Goal: Feedback & Contribution: Leave review/rating

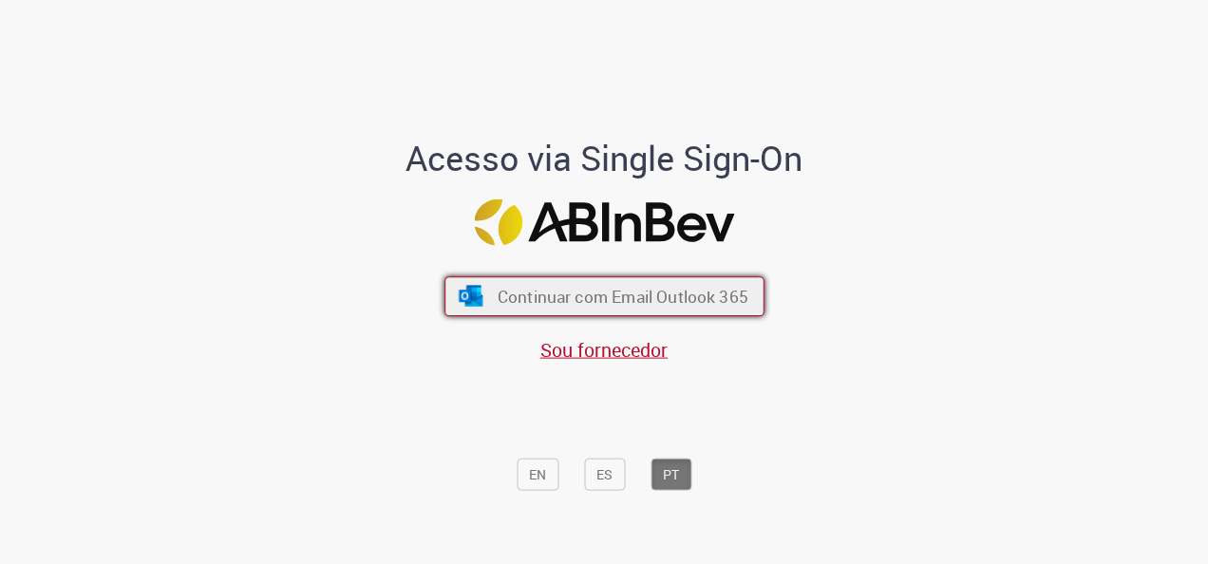
click at [625, 282] on button "Continuar com Email Outlook 365" at bounding box center [604, 296] width 320 height 40
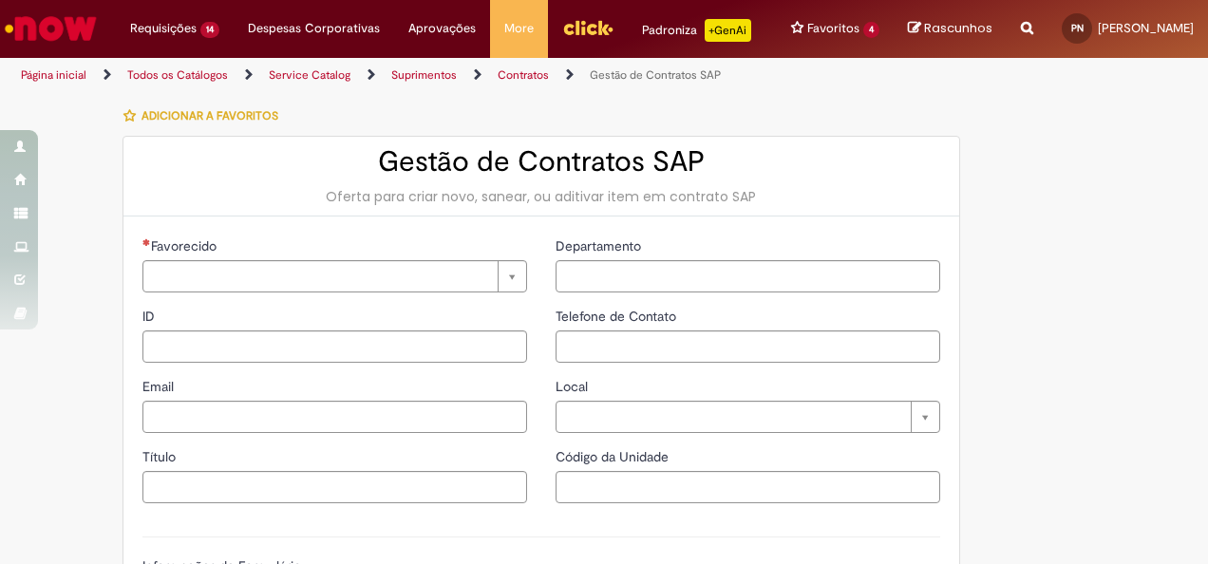
type input "********"
type input "**********"
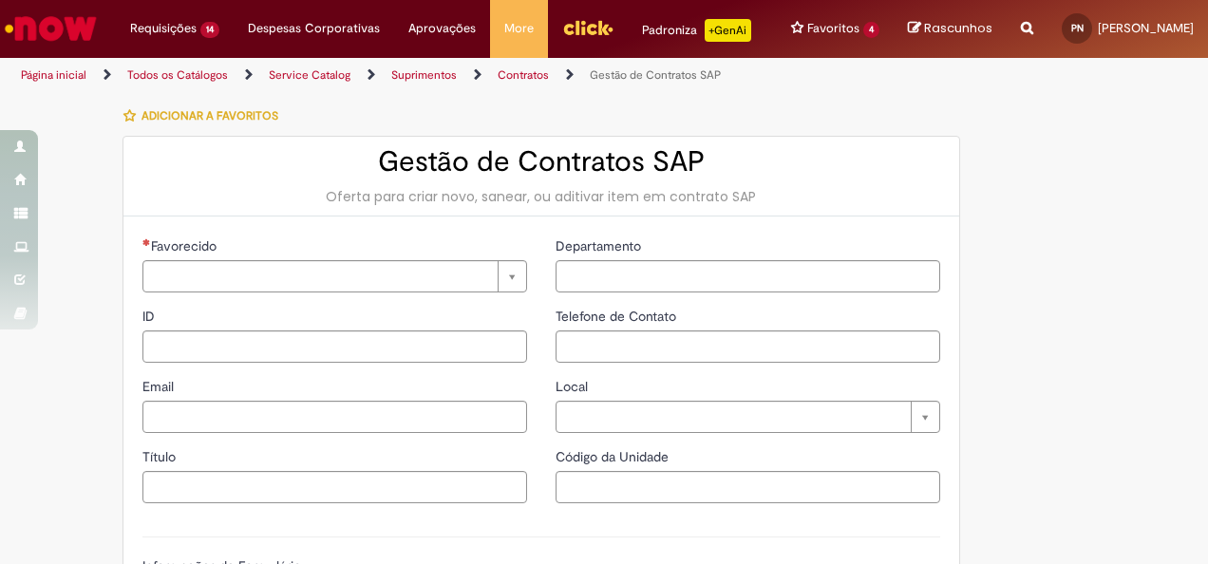
type input "****"
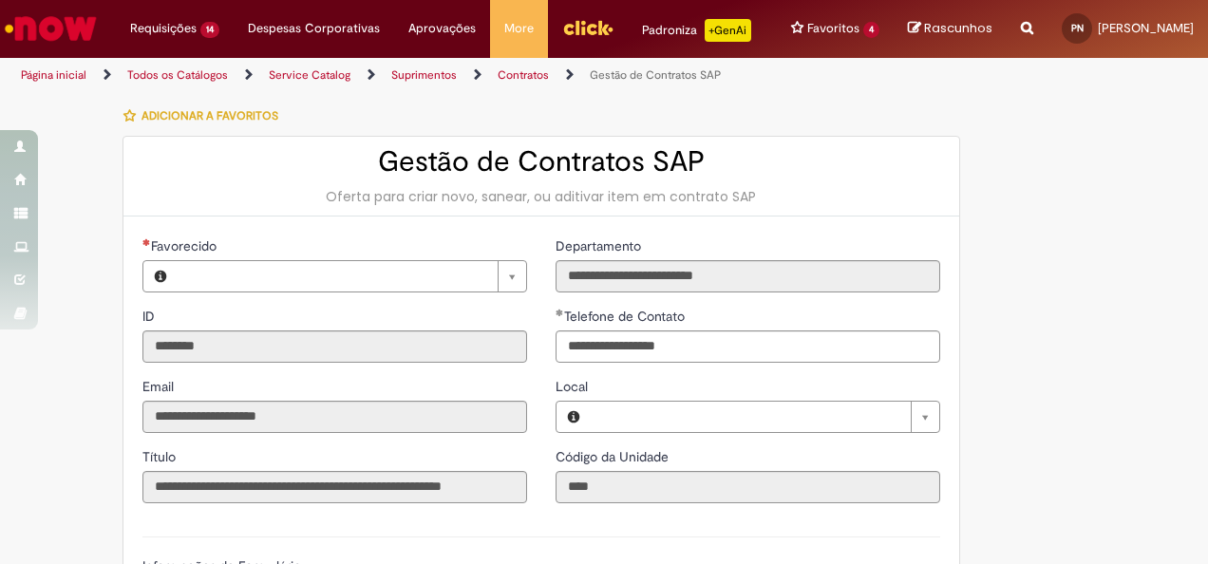
type input "**********"
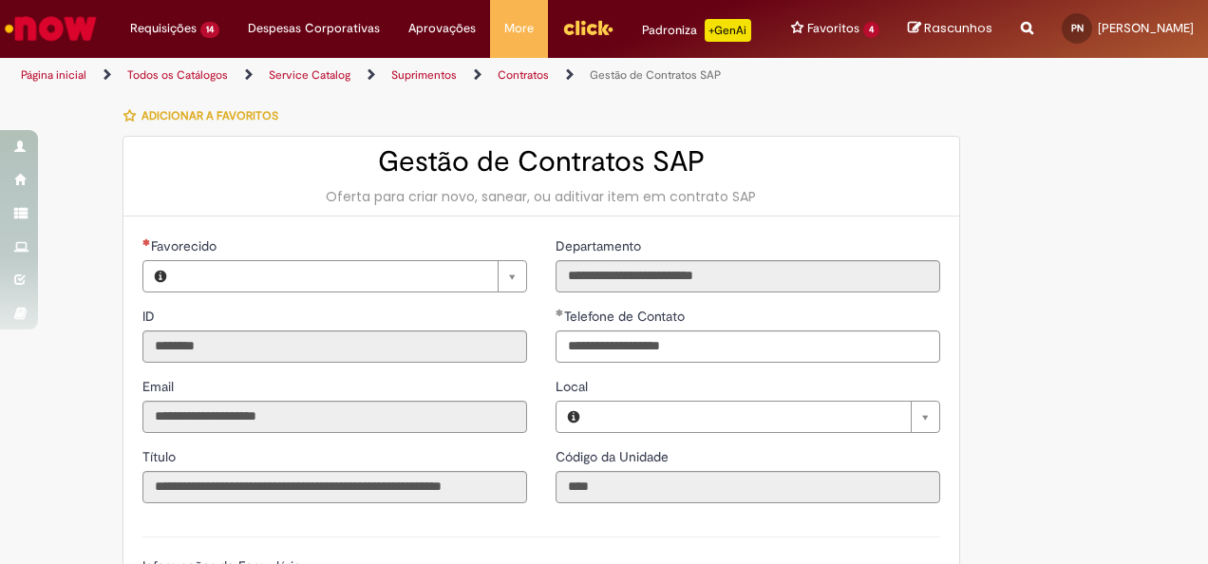
type input "**********"
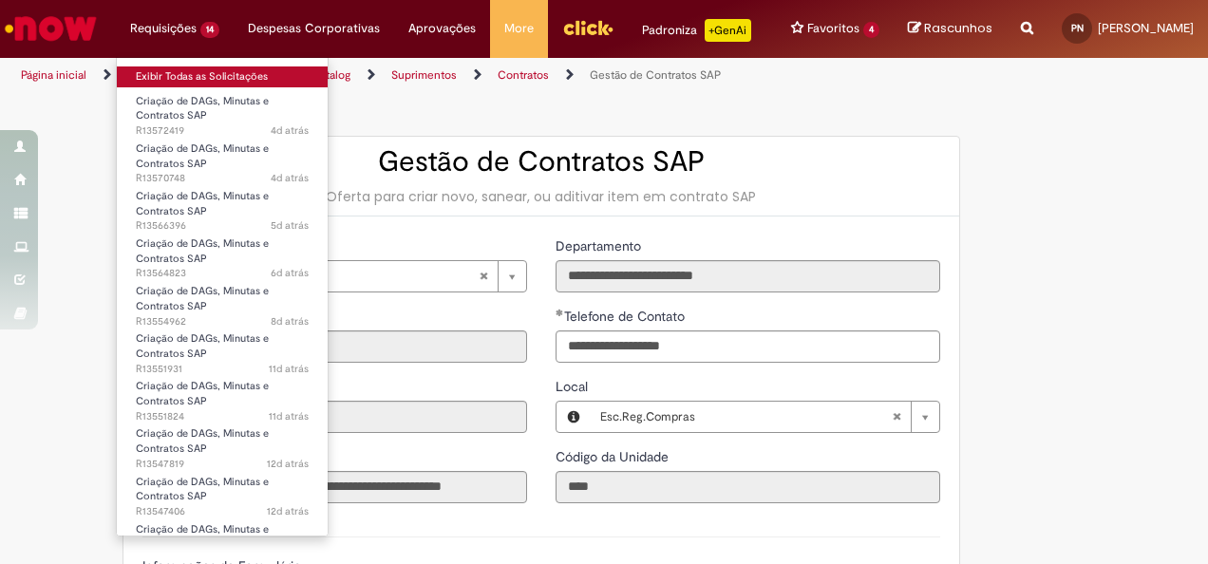
click at [192, 81] on link "Exibir Todas as Solicitações" at bounding box center [222, 76] width 211 height 21
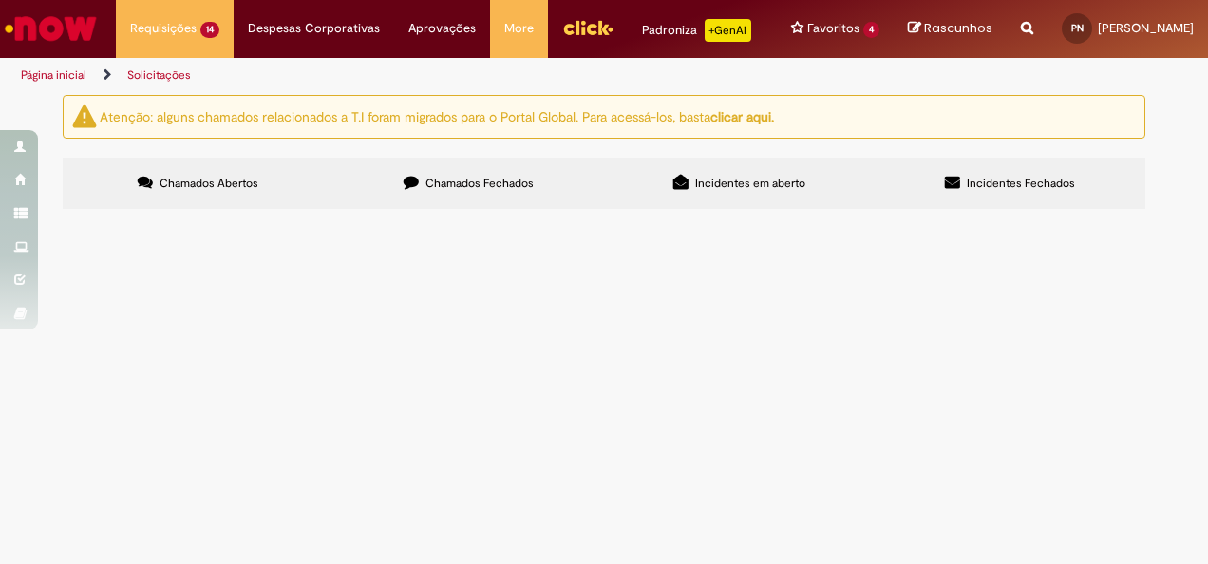
click at [0, 0] on input "Pesquisar" at bounding box center [0, 0] width 0 height 0
paste input "*********"
type input "*********"
click at [0, 0] on button "Pesquisar" at bounding box center [0, 0] width 0 height 0
click at [0, 0] on span "Criação de DAGs, Minutas e Contratos SAP" at bounding box center [0, 0] width 0 height 0
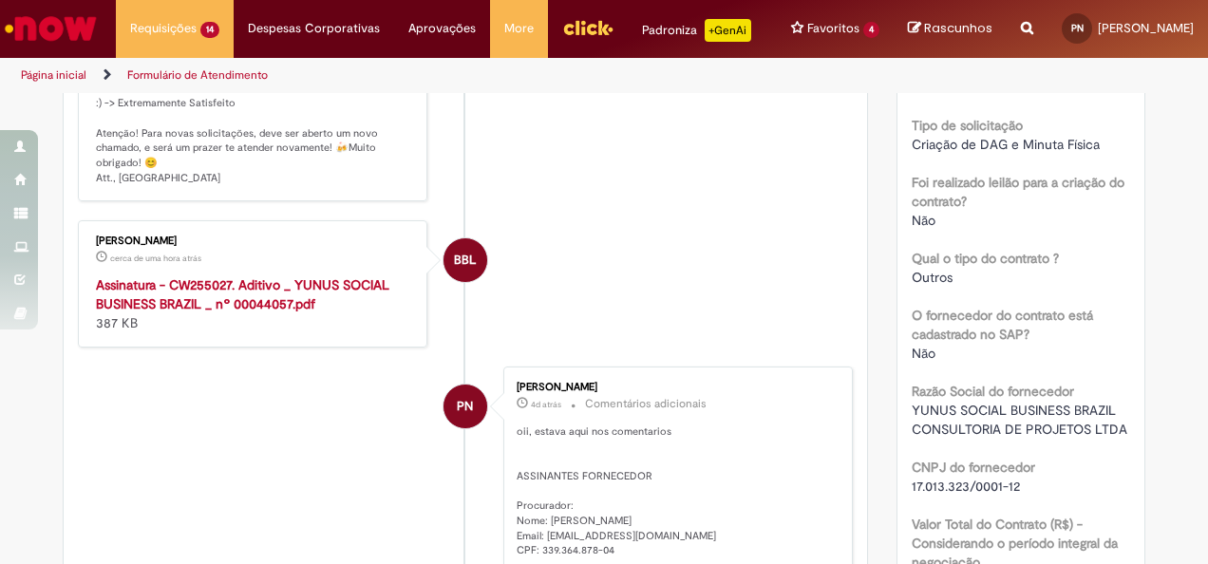
scroll to position [483, 0]
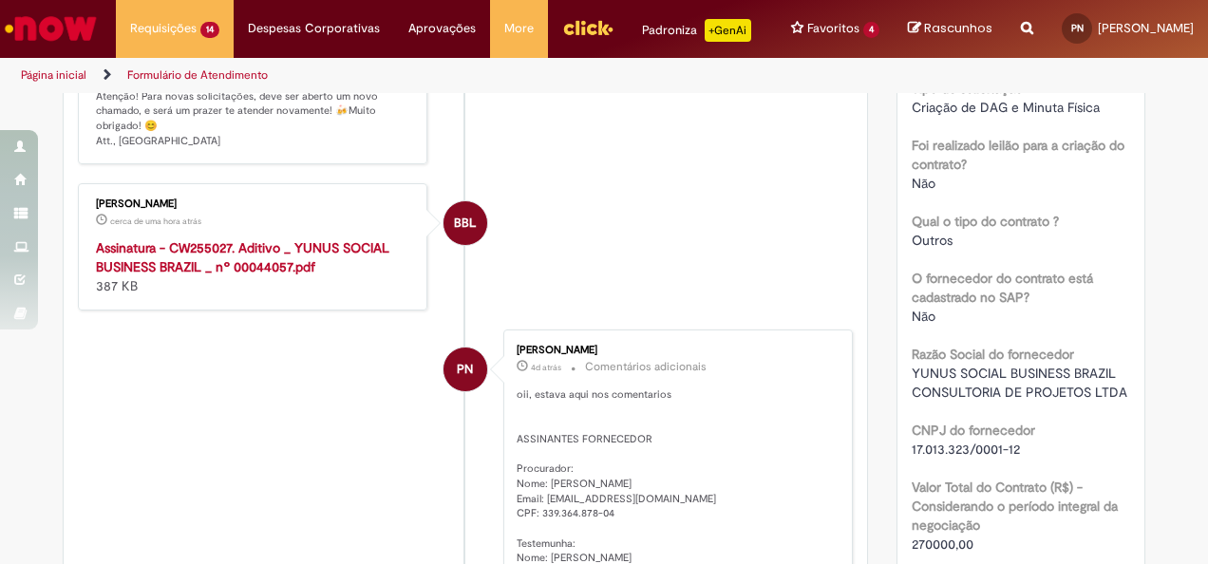
click at [283, 275] on strong "Assinatura - CW255027. Aditivo _ YUNUS SOCIAL BUSINESS BRAZIL _ nº 00044057.pdf" at bounding box center [242, 257] width 293 height 36
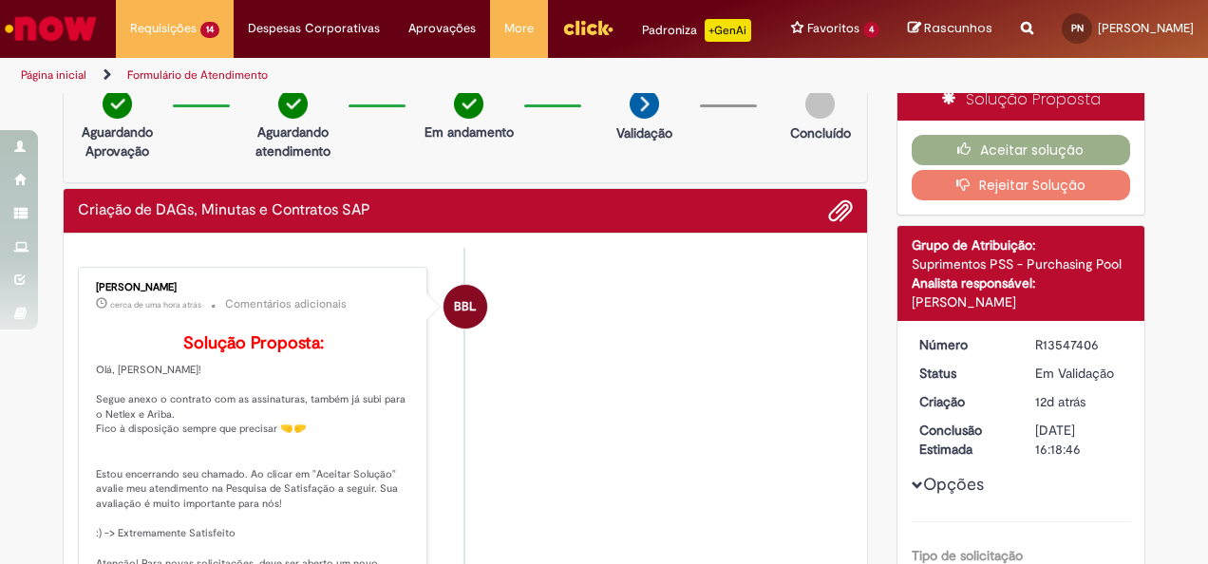
scroll to position [0, 0]
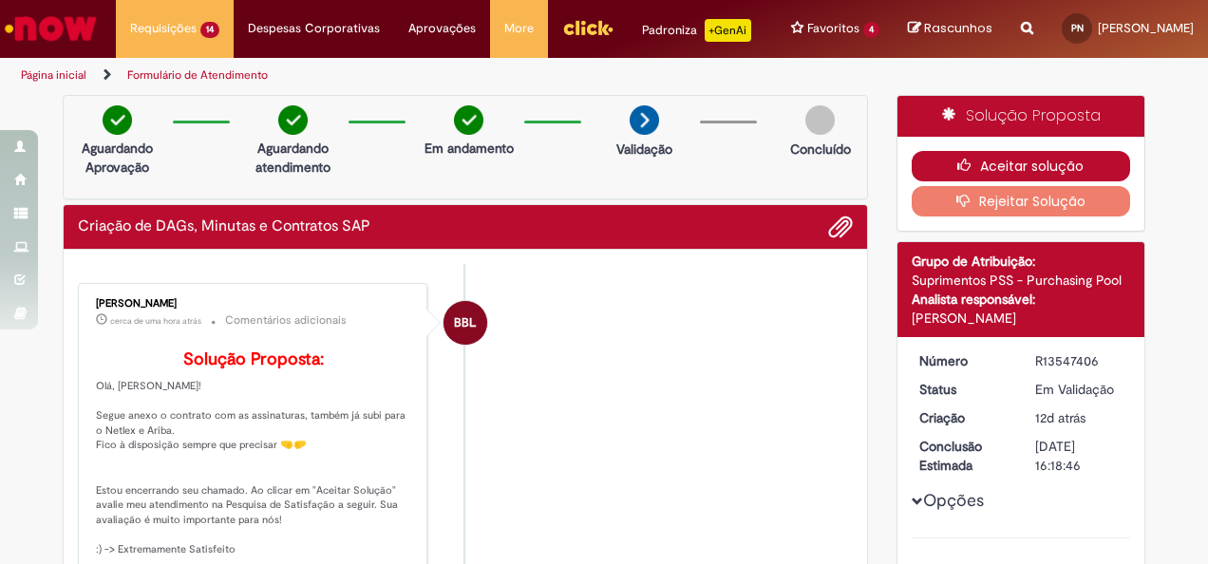
click at [1041, 180] on button "Aceitar solução" at bounding box center [1020, 166] width 219 height 30
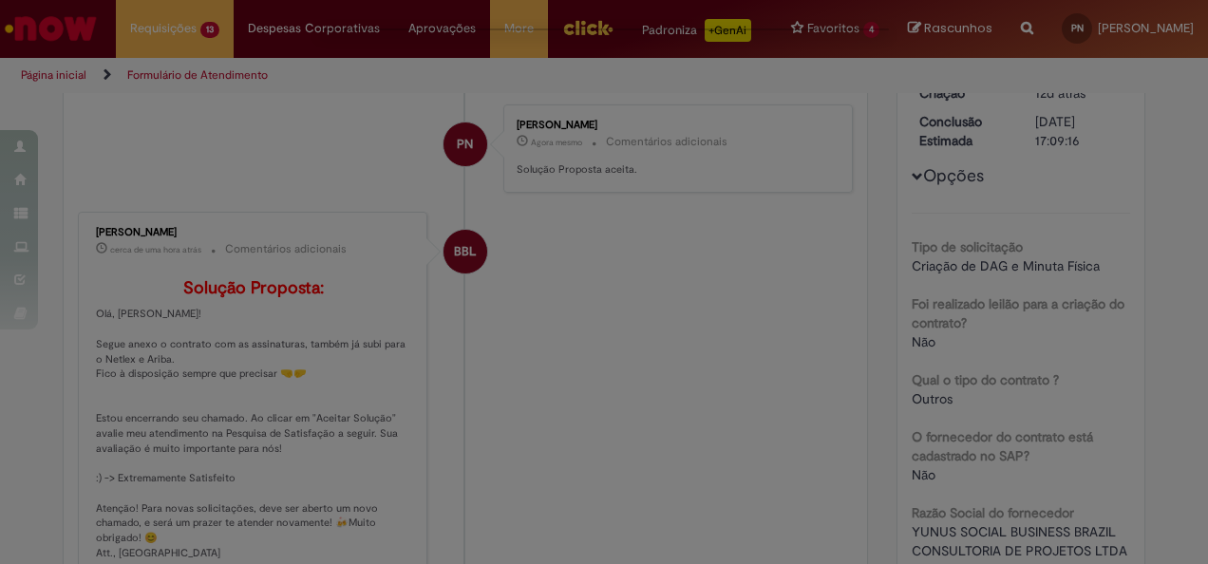
scroll to position [193, 0]
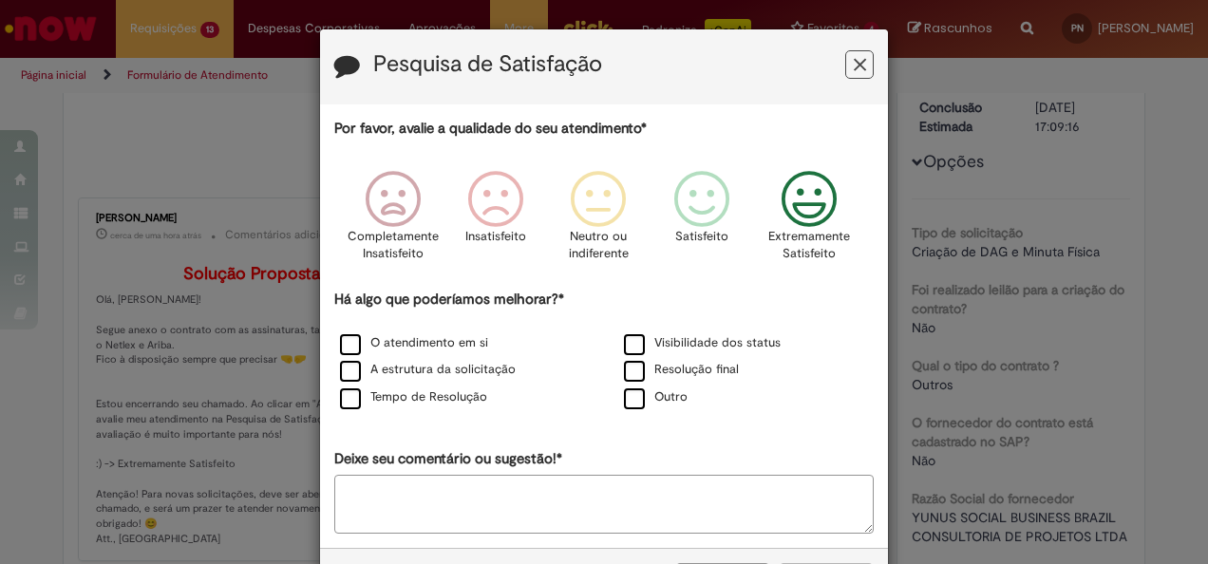
click at [807, 203] on icon "Feedback" at bounding box center [809, 199] width 71 height 57
click at [432, 491] on textarea "Deixe seu comentário ou sugestão!*" at bounding box center [603, 504] width 539 height 59
type textarea "**********"
click at [630, 377] on label "Resolução final" at bounding box center [681, 370] width 115 height 18
click at [630, 334] on label "Visibilidade dos status" at bounding box center [702, 343] width 157 height 18
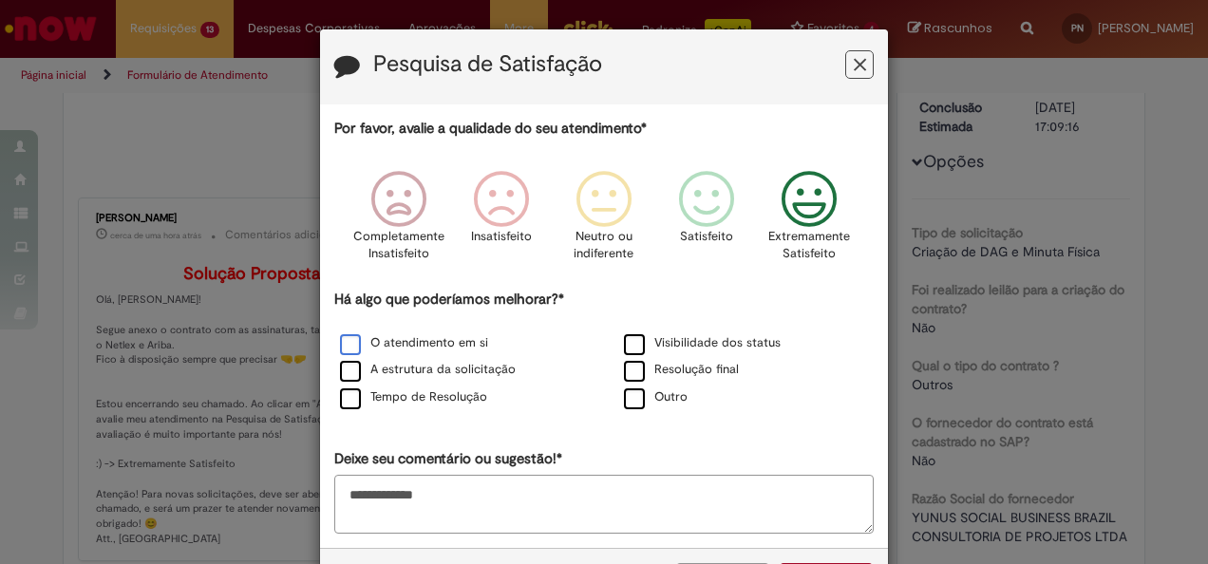
click at [346, 340] on label "O atendimento em si" at bounding box center [414, 343] width 148 height 18
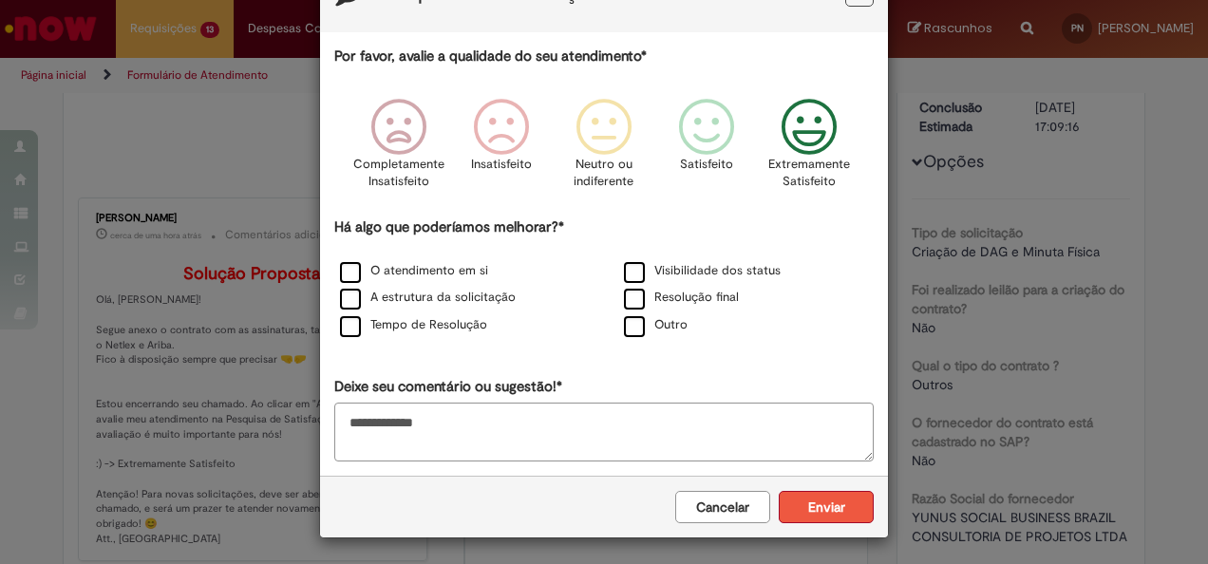
click at [839, 511] on button "Enviar" at bounding box center [826, 507] width 95 height 32
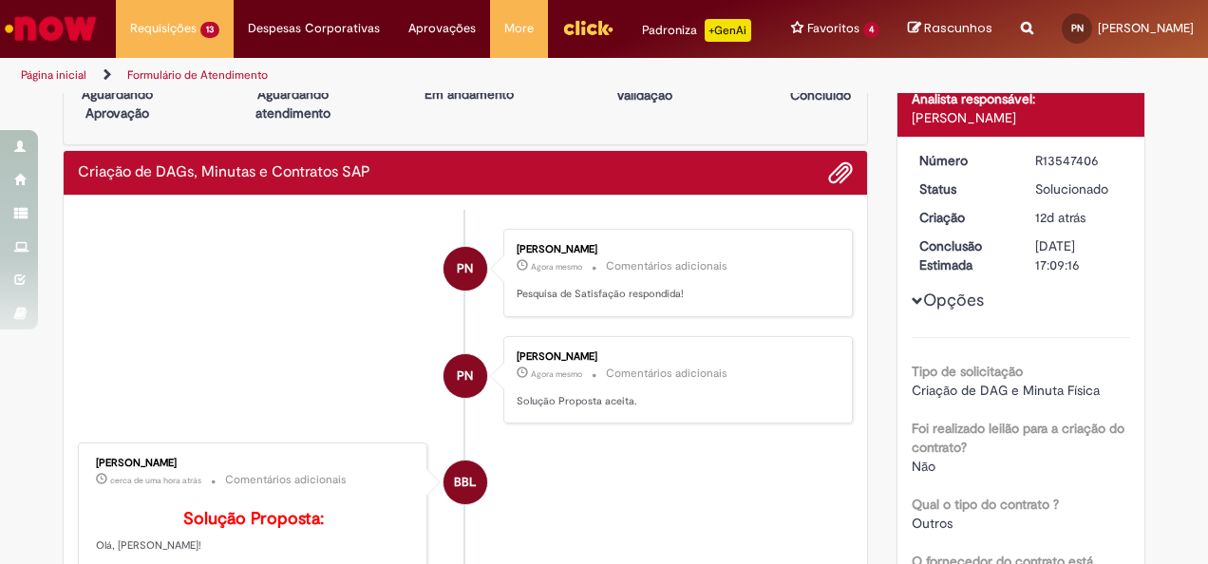
scroll to position [0, 0]
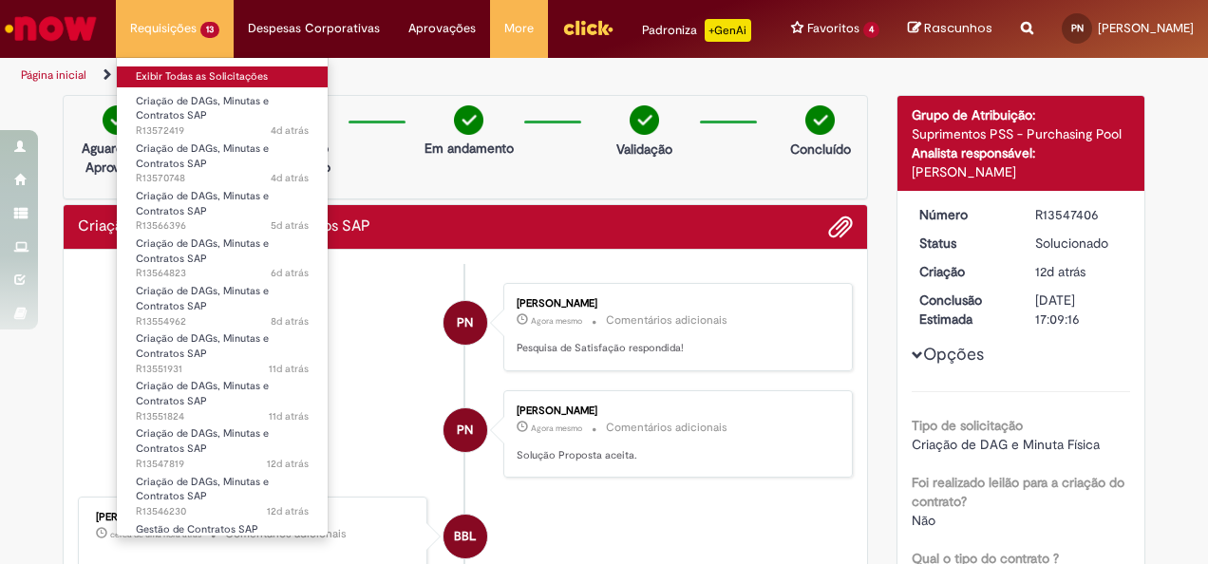
click at [192, 79] on link "Exibir Todas as Solicitações" at bounding box center [222, 76] width 211 height 21
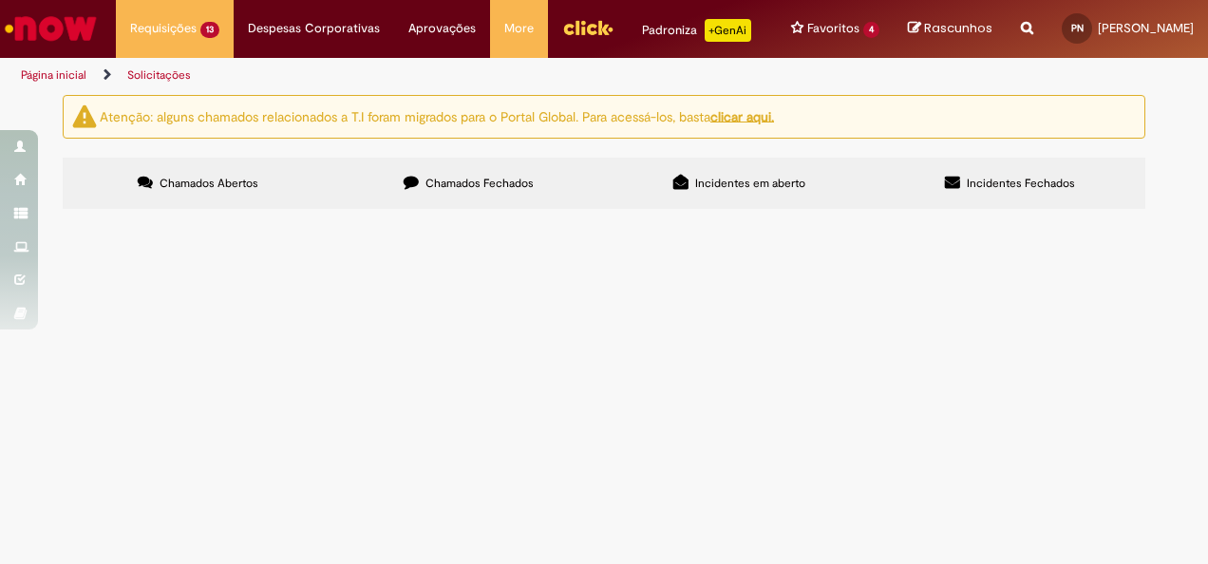
click at [0, 0] on input "Pesquisar" at bounding box center [0, 0] width 0 height 0
paste input "*********"
type input "*********"
click at [0, 0] on button "Pesquisar" at bounding box center [0, 0] width 0 height 0
click at [0, 0] on span "Criação de DAGs, Minutas e Contratos SAP" at bounding box center [0, 0] width 0 height 0
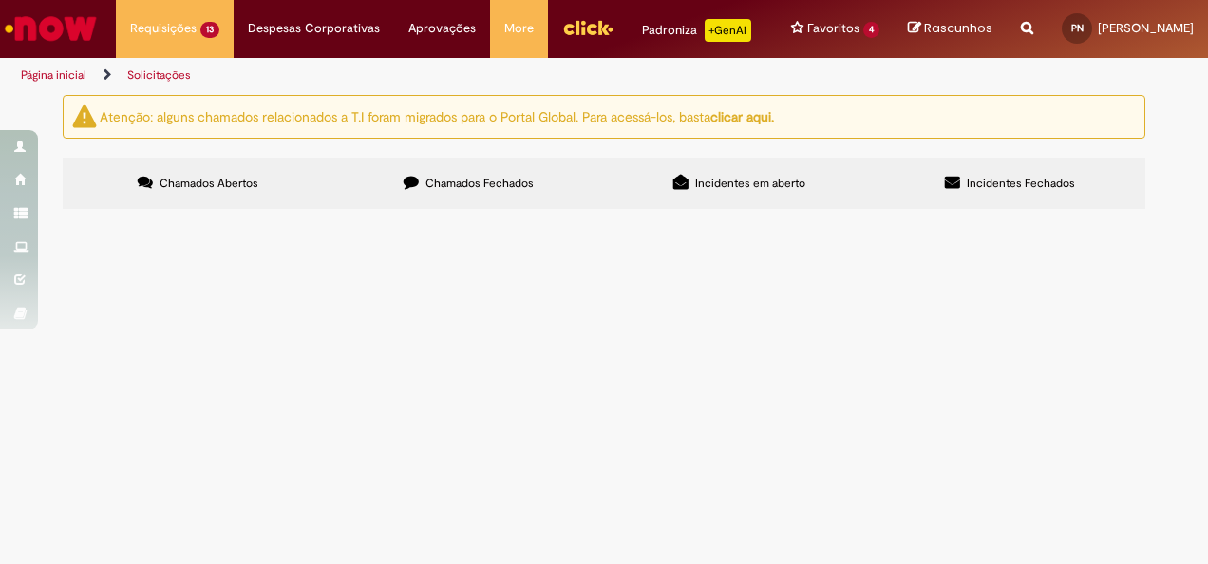
click at [0, 0] on span "Criação de DAGs, Minutas e Contratos SAP" at bounding box center [0, 0] width 0 height 0
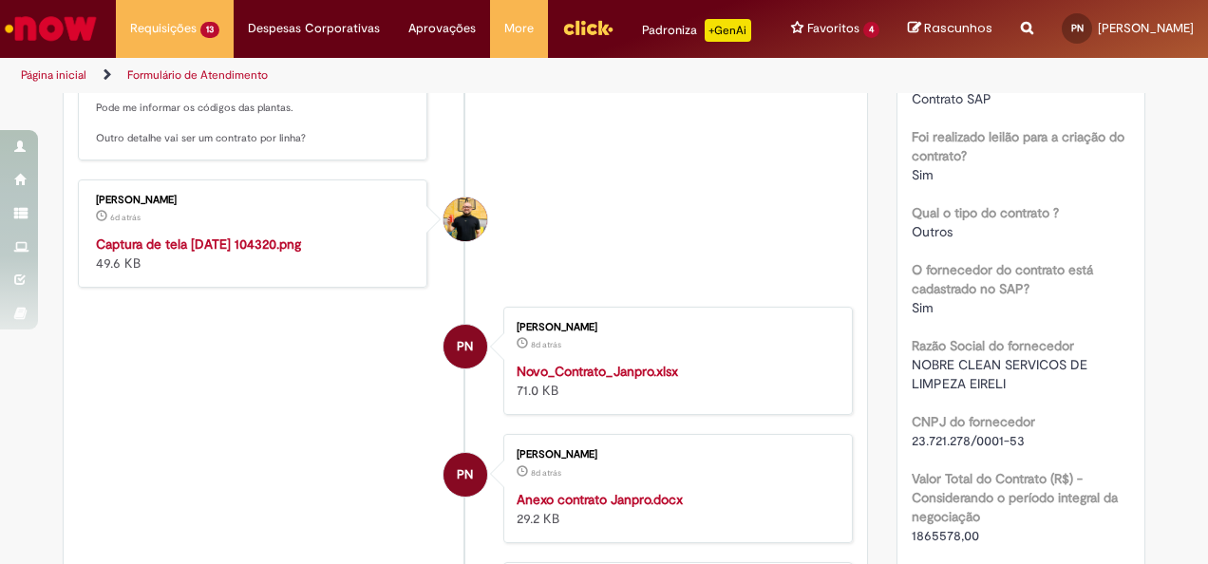
scroll to position [494, 0]
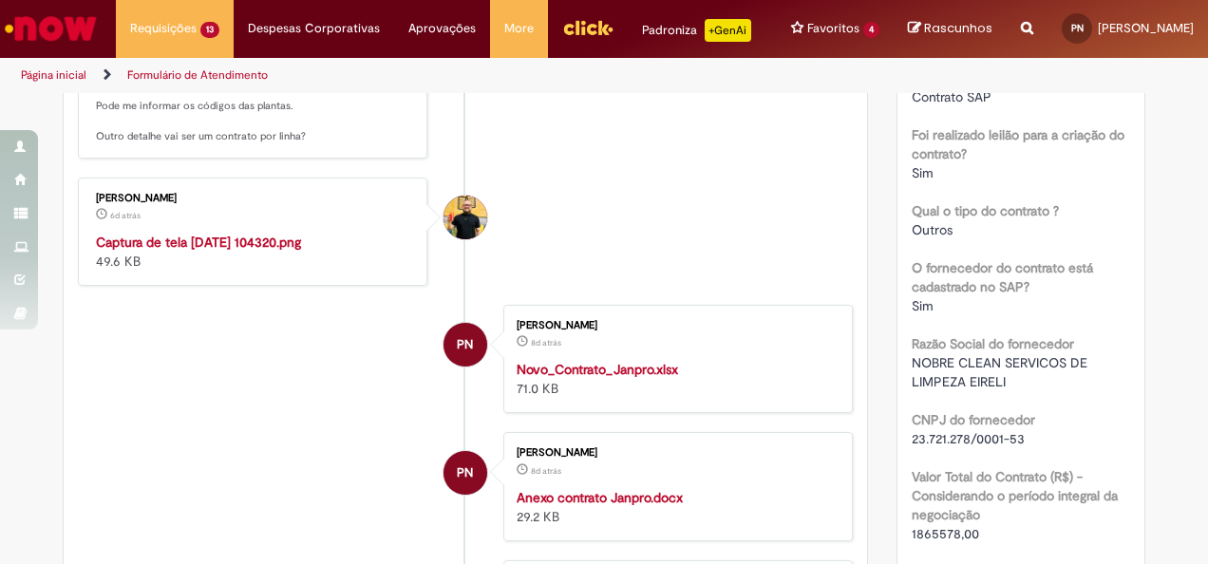
click at [325, 233] on img "Histórico de tíquete" at bounding box center [254, 233] width 316 height 0
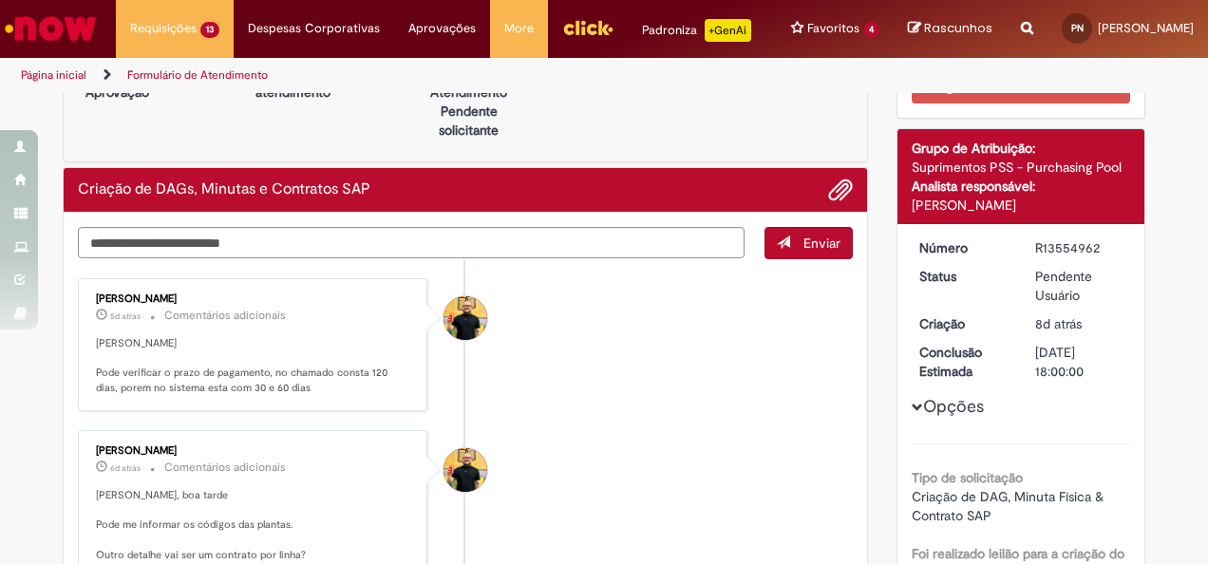
scroll to position [74, 0]
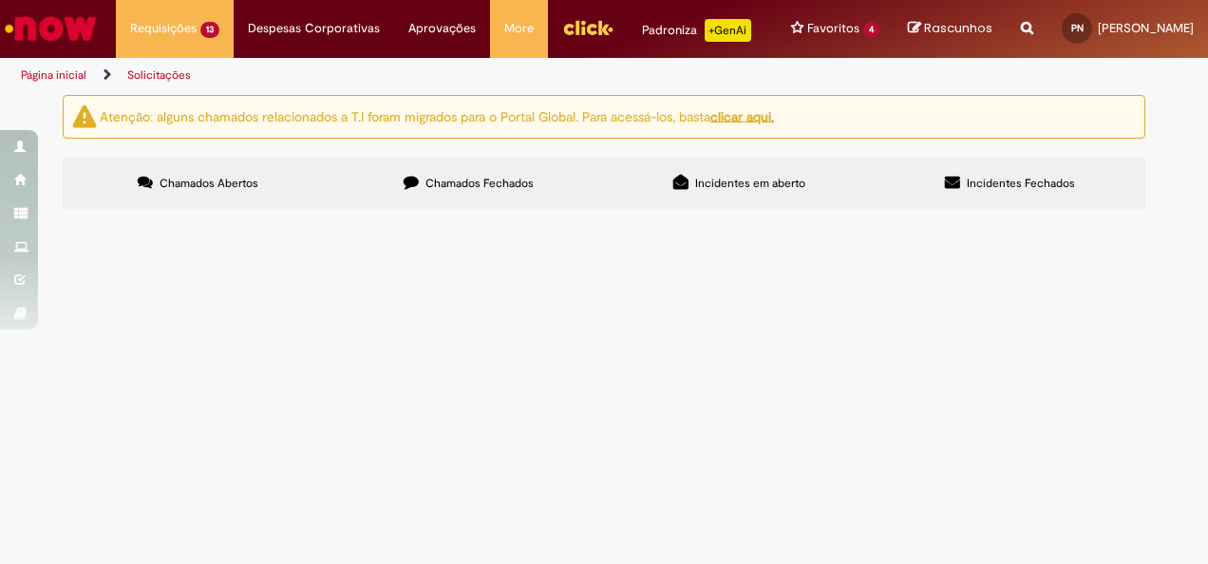
click at [0, 0] on input "Pesquisar" at bounding box center [0, 0] width 0 height 0
paste input "*********"
type input "*********"
click at [0, 0] on button "Pesquisar" at bounding box center [0, 0] width 0 height 0
click at [0, 0] on td "Criação de DAGs, Minutas e Contratos SAP" at bounding box center [0, 0] width 0 height 0
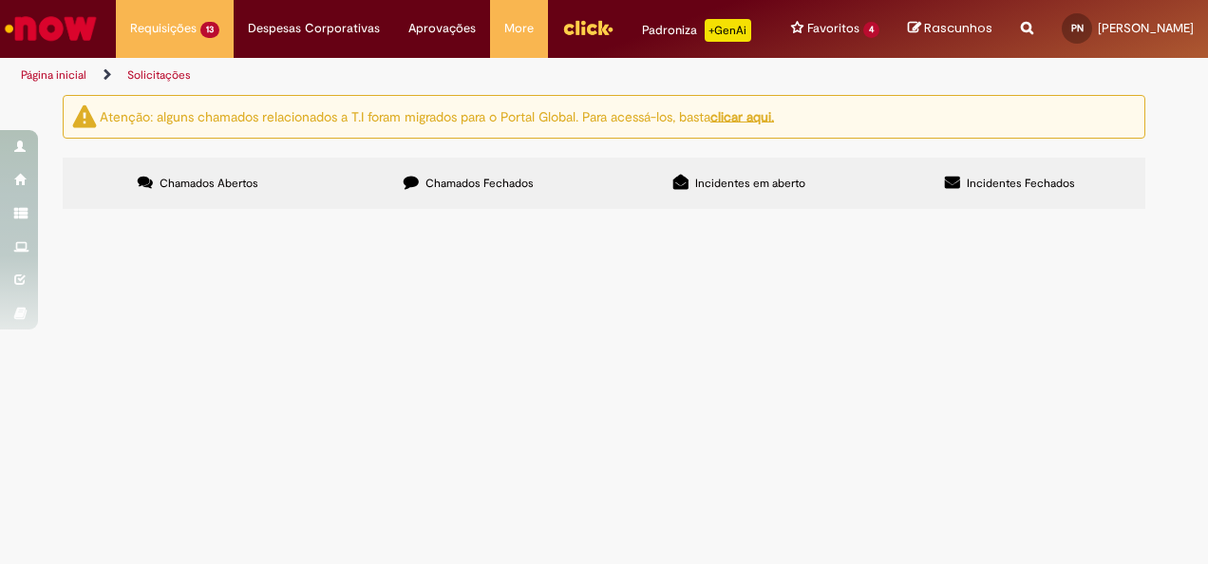
click at [0, 0] on span "Criação de DAGs, Minutas e Contratos SAP" at bounding box center [0, 0] width 0 height 0
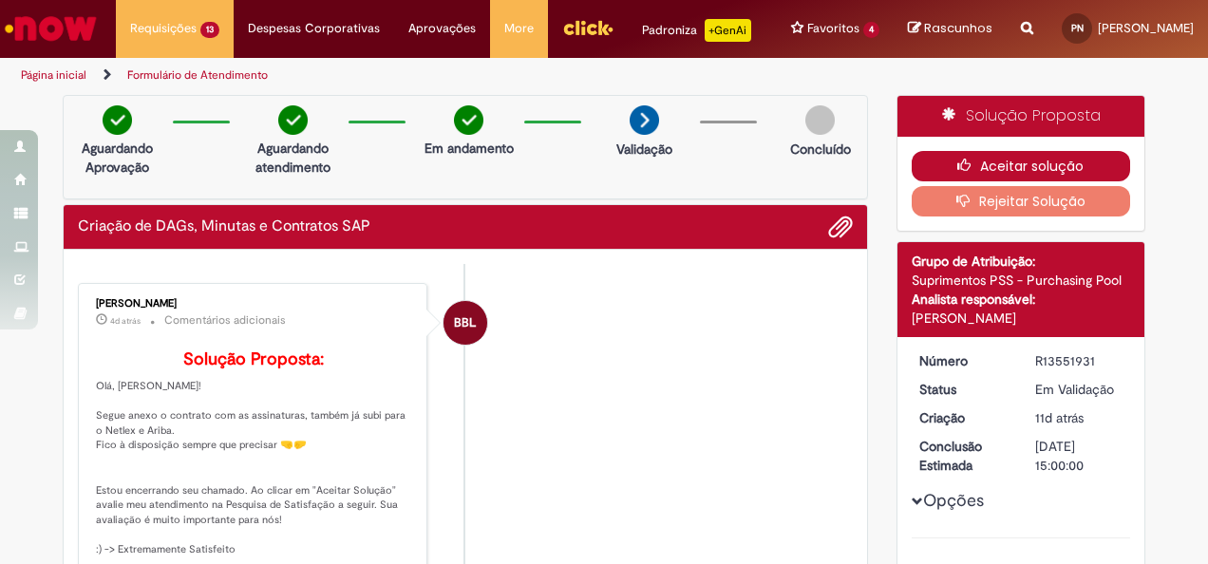
click at [1012, 177] on button "Aceitar solução" at bounding box center [1020, 166] width 219 height 30
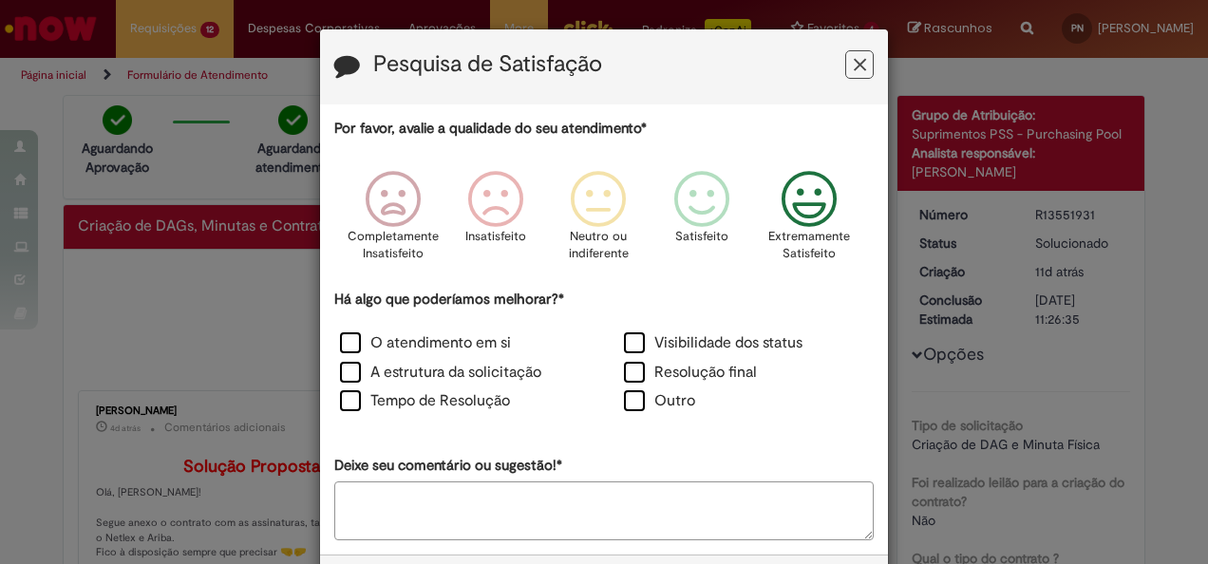
click at [801, 192] on icon "Feedback" at bounding box center [809, 199] width 71 height 57
click at [624, 334] on label "Visibilidade dos status" at bounding box center [713, 343] width 178 height 22
click at [336, 328] on div "Há algo que poderíamos melhorar?* O atendimento em si Visibilidade dos status A…" at bounding box center [603, 354] width 539 height 128
click at [342, 333] on label "O atendimento em si" at bounding box center [425, 343] width 171 height 22
click at [653, 364] on label "Resolução final" at bounding box center [690, 373] width 133 height 22
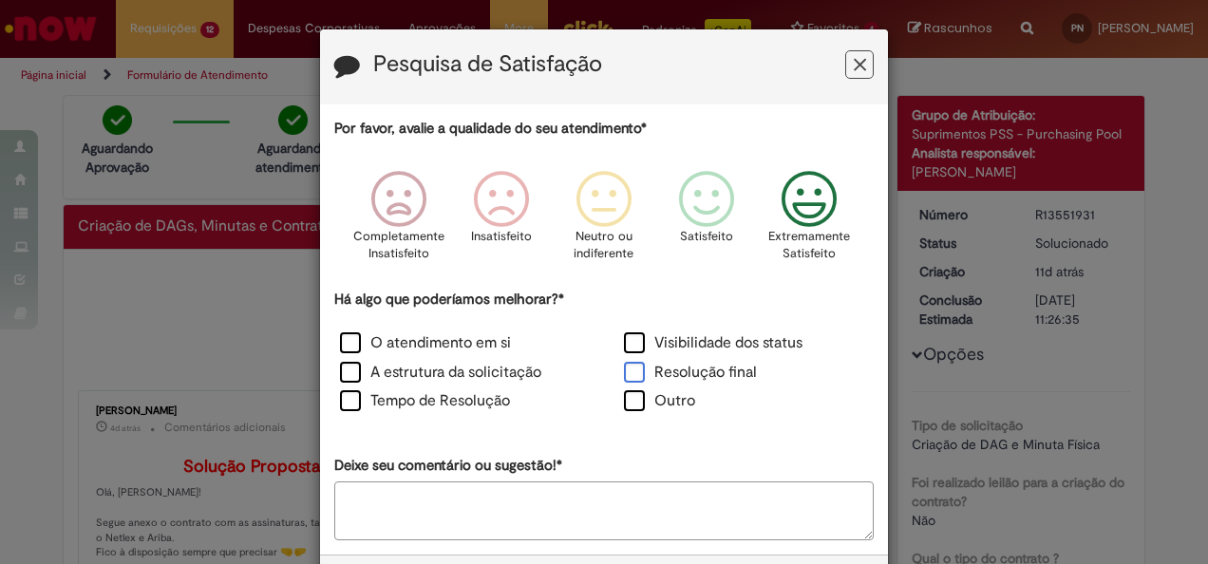
scroll to position [79, 0]
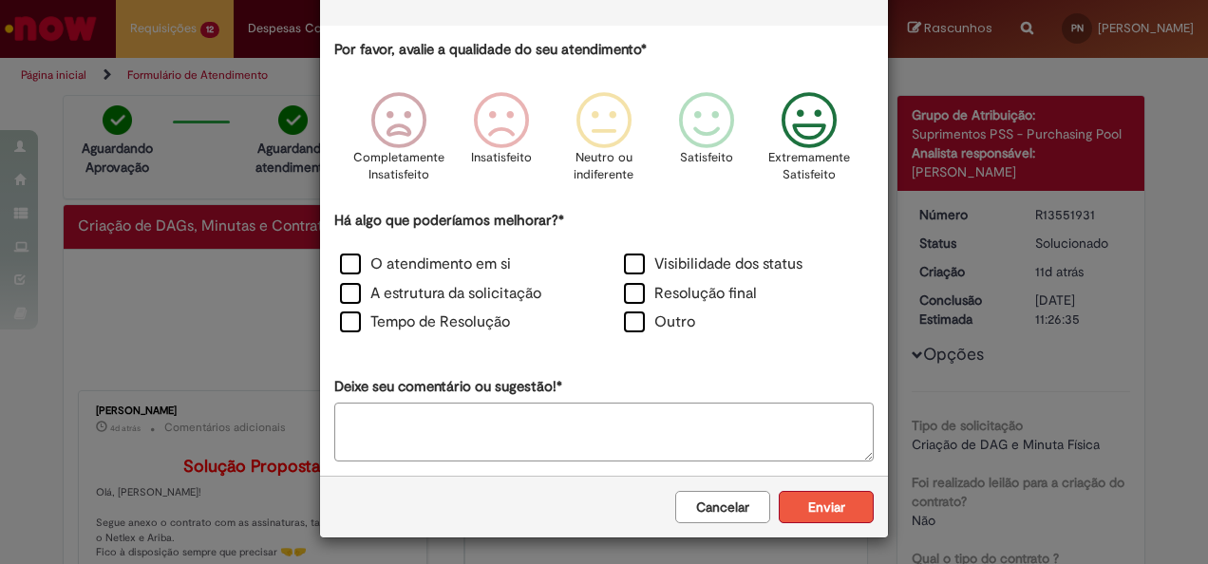
click at [817, 506] on button "Enviar" at bounding box center [826, 507] width 95 height 32
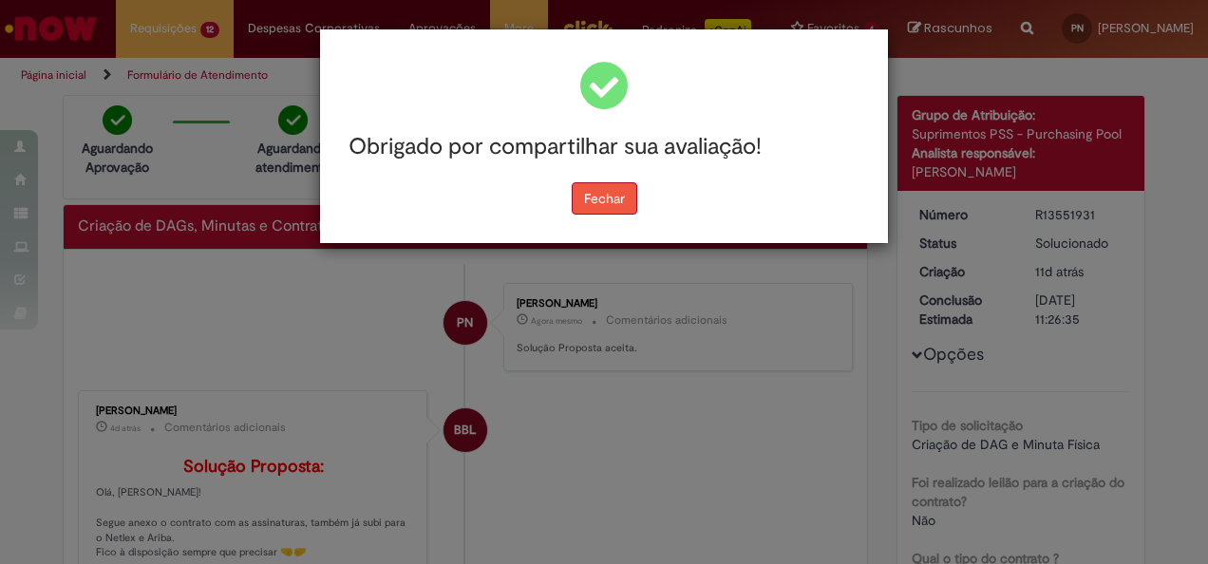
click at [611, 198] on button "Fechar" at bounding box center [605, 198] width 66 height 32
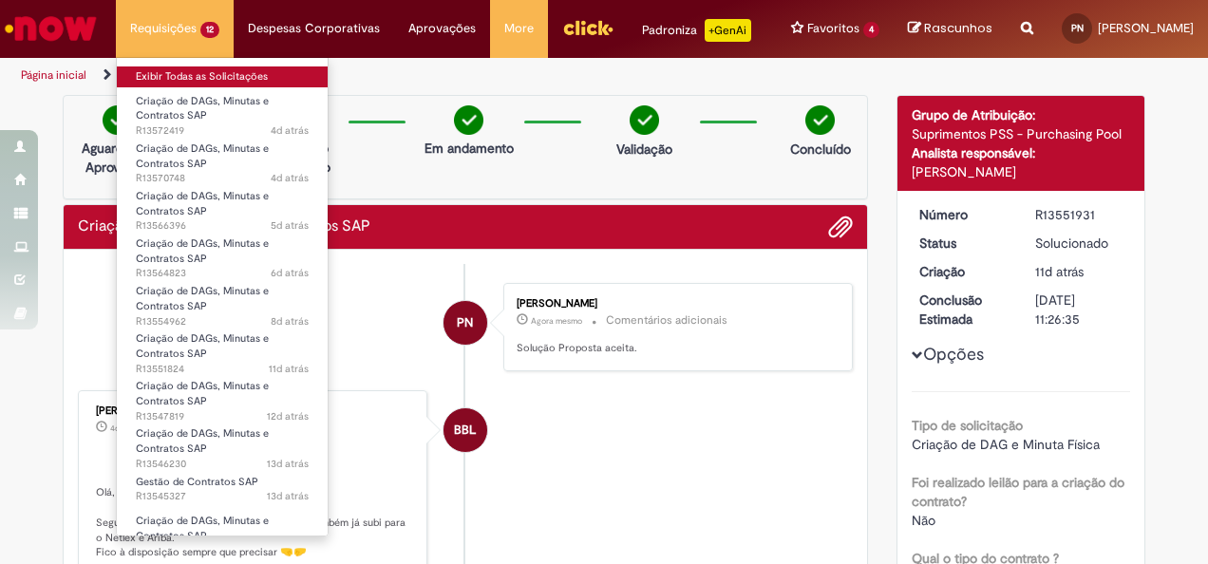
click at [181, 71] on link "Exibir Todas as Solicitações" at bounding box center [222, 76] width 211 height 21
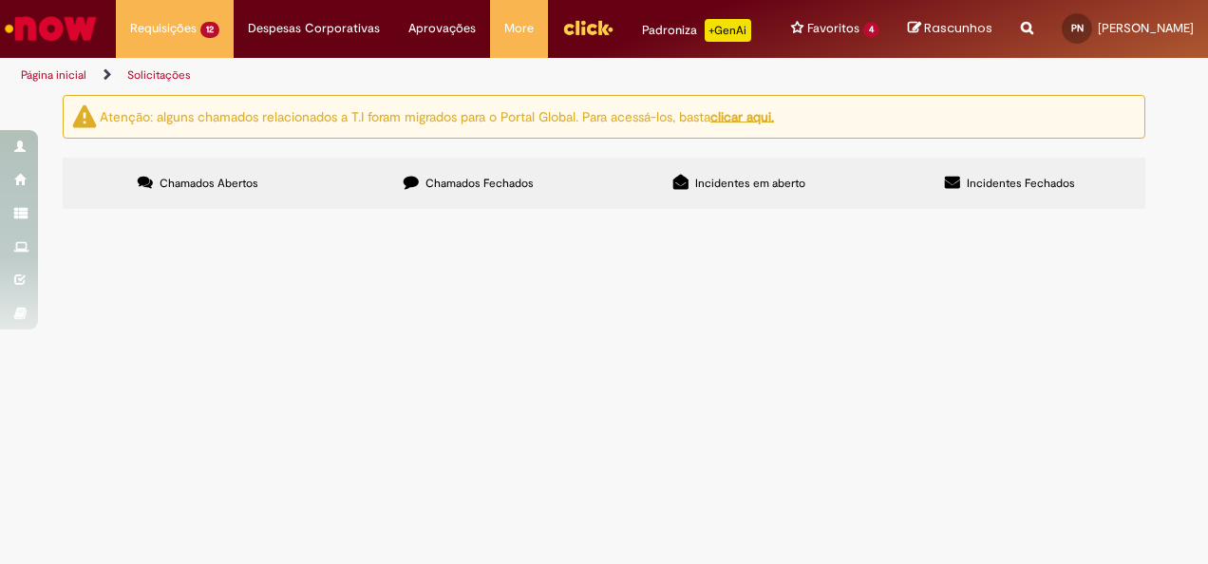
scroll to position [179, 0]
click at [0, 0] on th "Oferta" at bounding box center [0, 0] width 0 height 0
click at [0, 0] on span "Criação de DAGs, Minutas e Contratos SAP" at bounding box center [0, 0] width 0 height 0
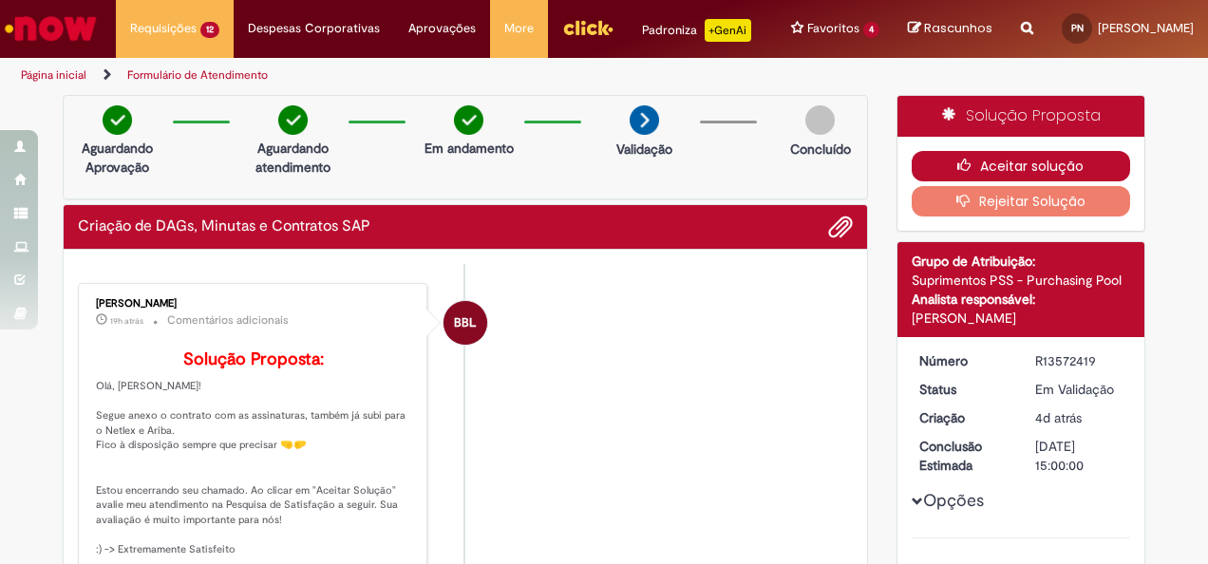
click at [966, 172] on icon "button" at bounding box center [968, 165] width 23 height 13
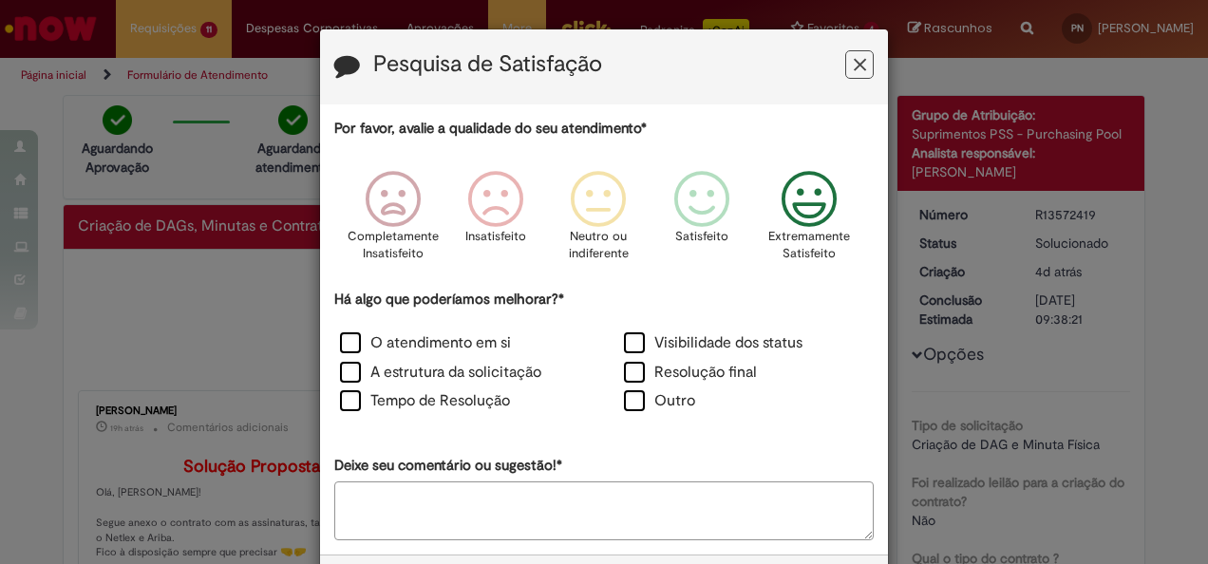
click at [808, 198] on icon "Feedback" at bounding box center [809, 199] width 71 height 57
click at [638, 370] on label "Resolução final" at bounding box center [690, 373] width 133 height 22
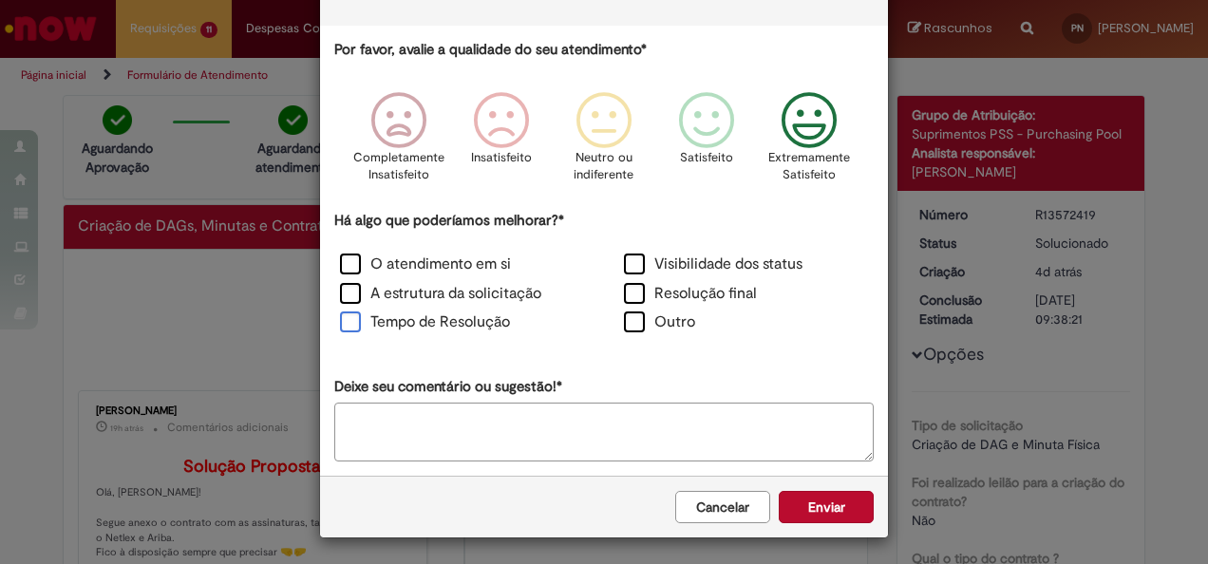
scroll to position [79, 0]
click at [347, 324] on label "Tempo de Resolução" at bounding box center [425, 322] width 170 height 22
click at [818, 503] on button "Enviar" at bounding box center [826, 507] width 95 height 32
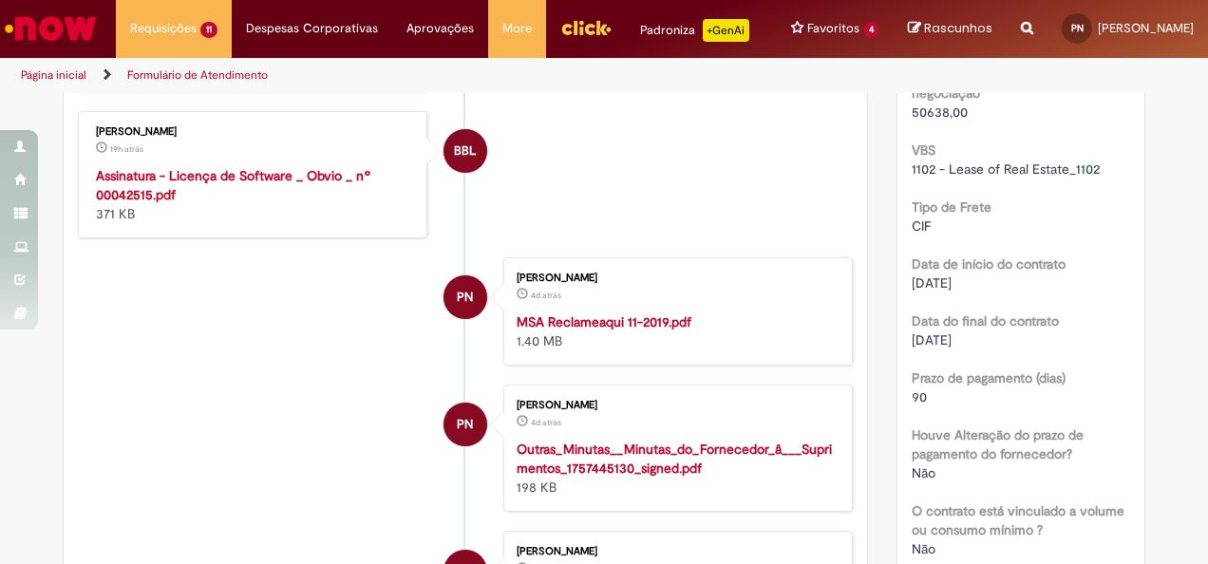
scroll to position [782, 0]
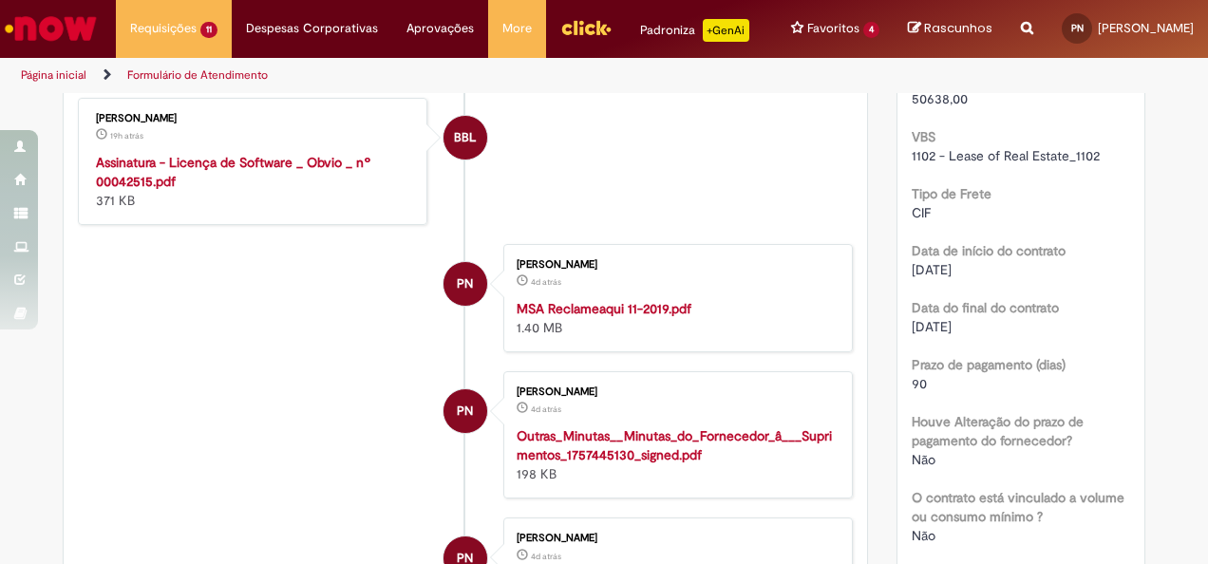
click at [307, 190] on strong "Assinatura - Licença de Software _ Obvio _ nº 00042515.pdf" at bounding box center [233, 172] width 274 height 36
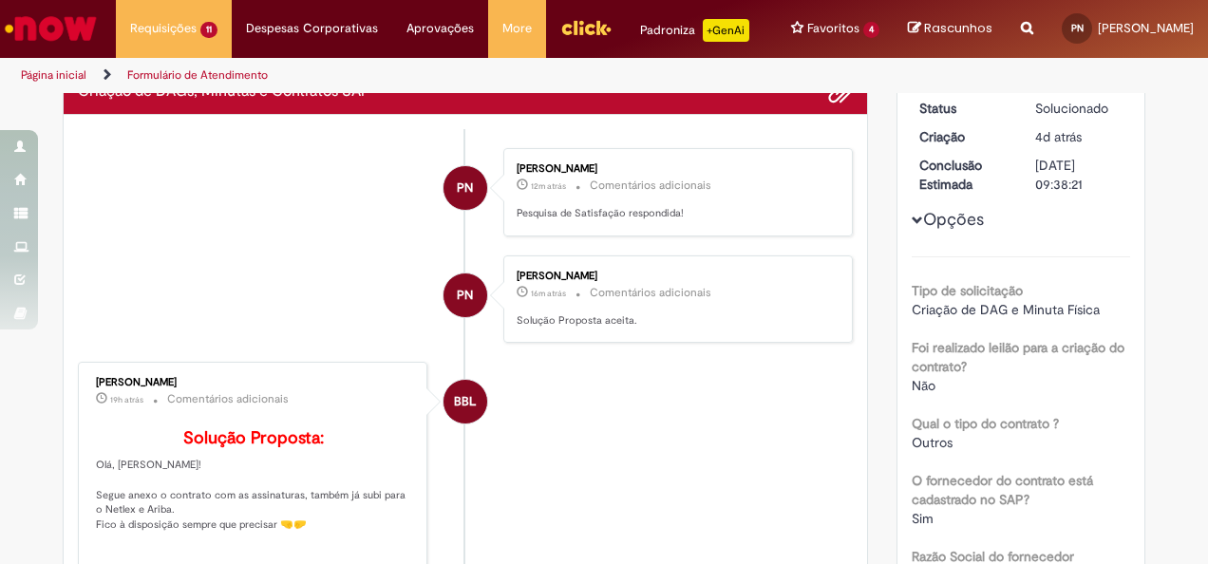
scroll to position [0, 0]
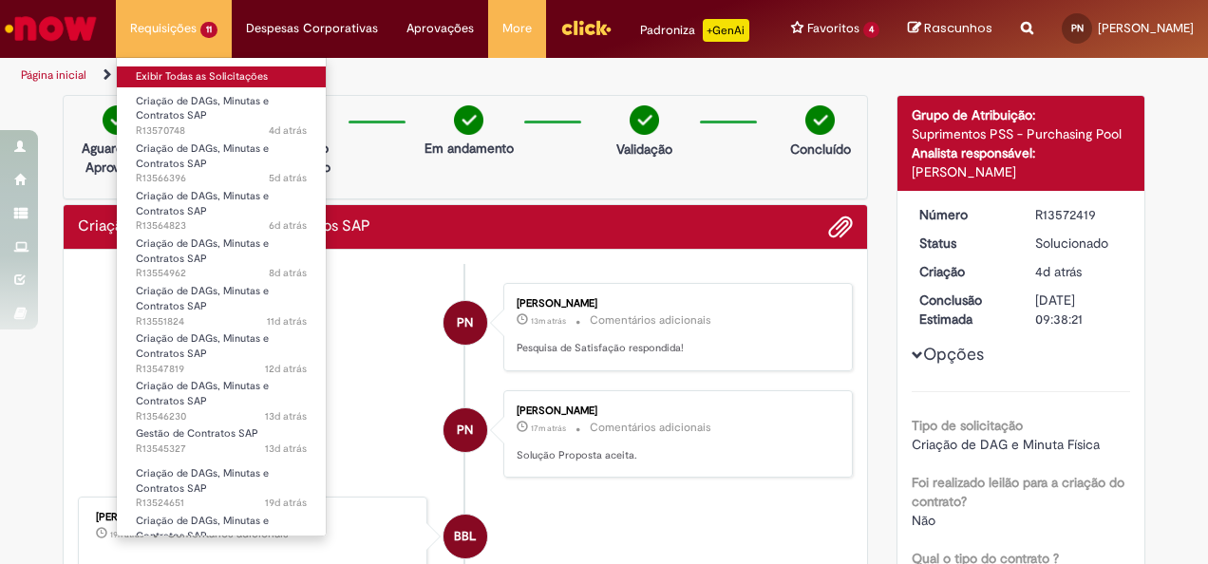
click at [192, 78] on link "Exibir Todas as Solicitações" at bounding box center [221, 76] width 209 height 21
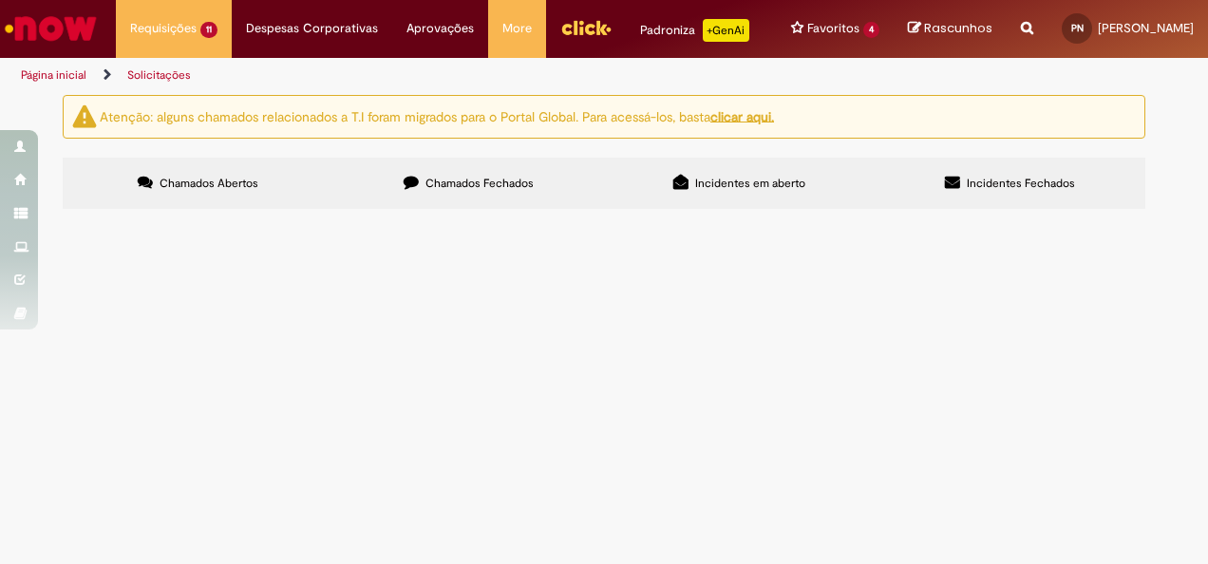
scroll to position [224, 0]
click at [0, 0] on span "Gestão de Contratos SAP" at bounding box center [0, 0] width 0 height 0
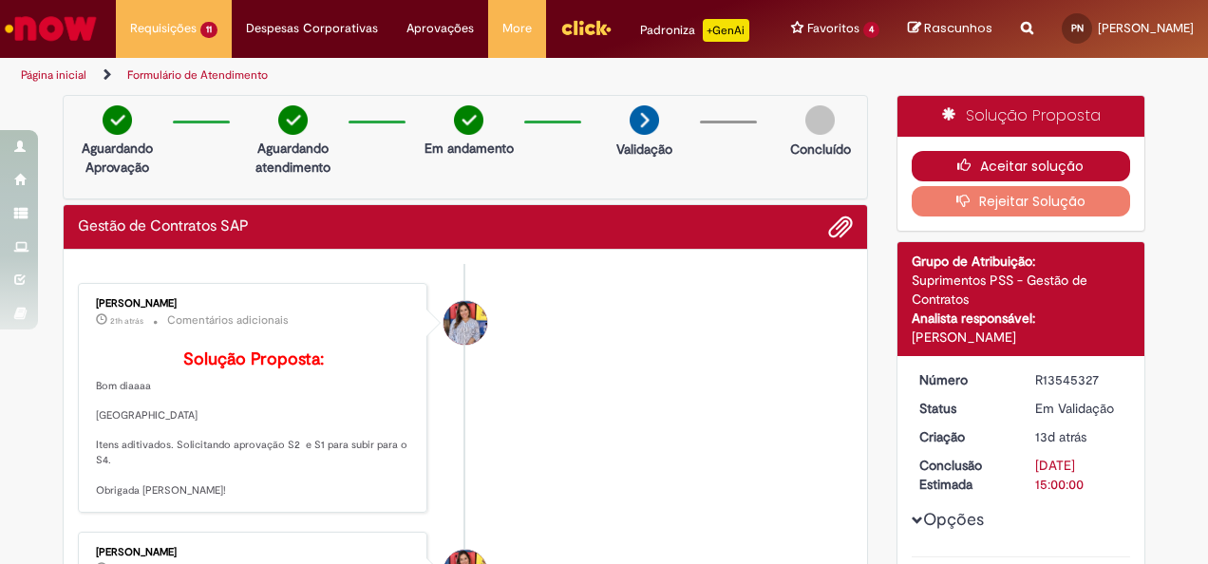
click at [976, 173] on button "Aceitar solução" at bounding box center [1020, 166] width 219 height 30
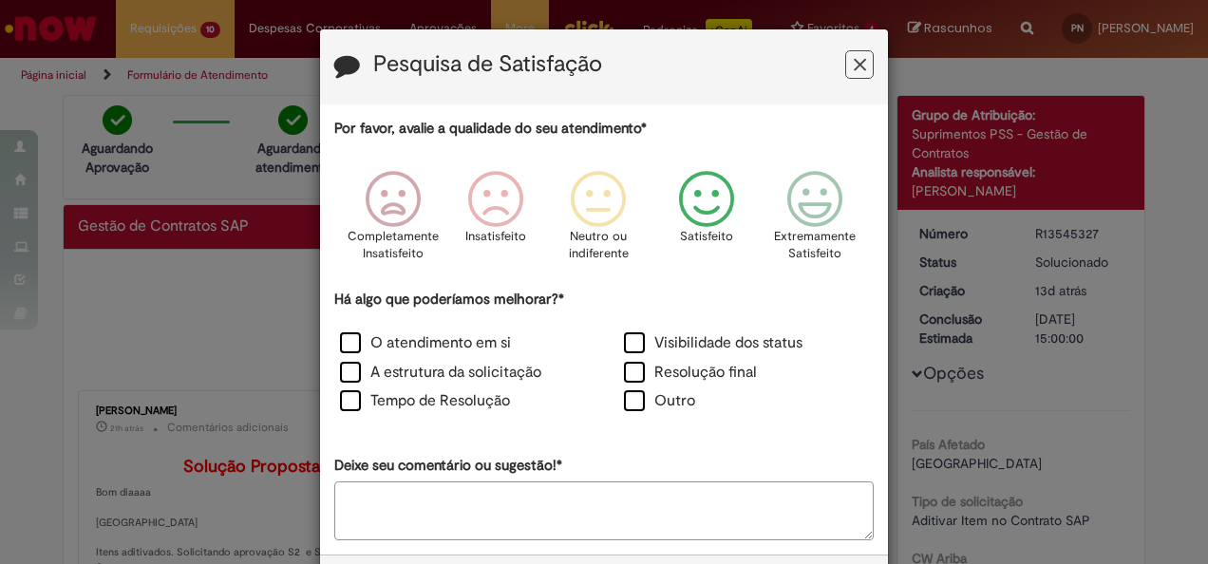
click at [692, 194] on icon "Feedback" at bounding box center [706, 199] width 71 height 57
click at [467, 345] on label "O atendimento em si" at bounding box center [425, 343] width 171 height 22
click at [639, 365] on label "Resolução final" at bounding box center [690, 373] width 133 height 22
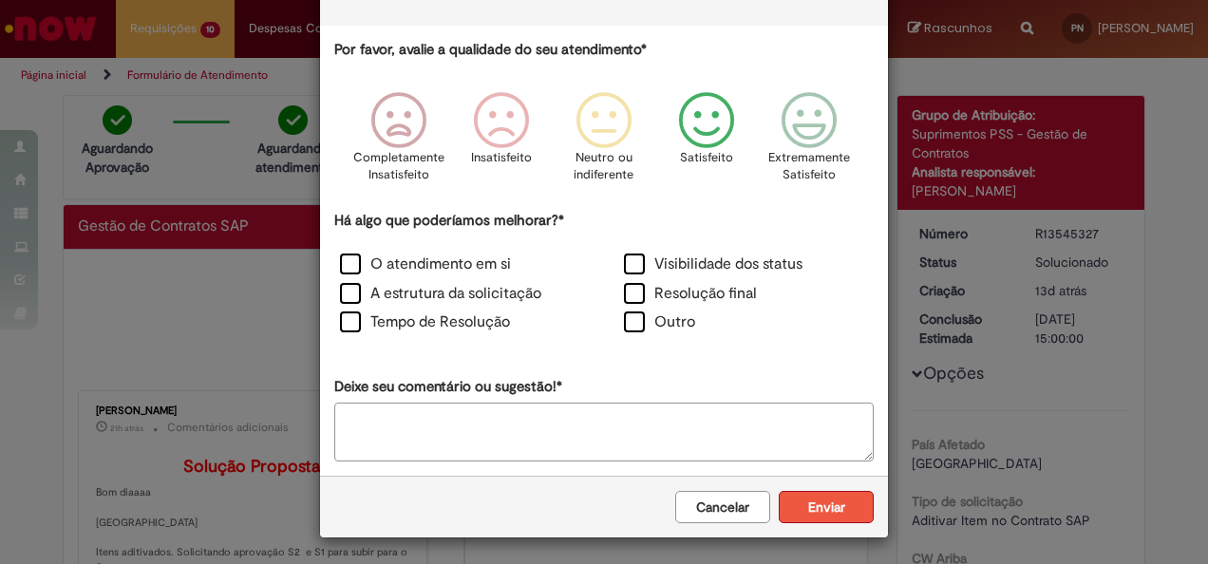
click at [813, 499] on button "Enviar" at bounding box center [826, 507] width 95 height 32
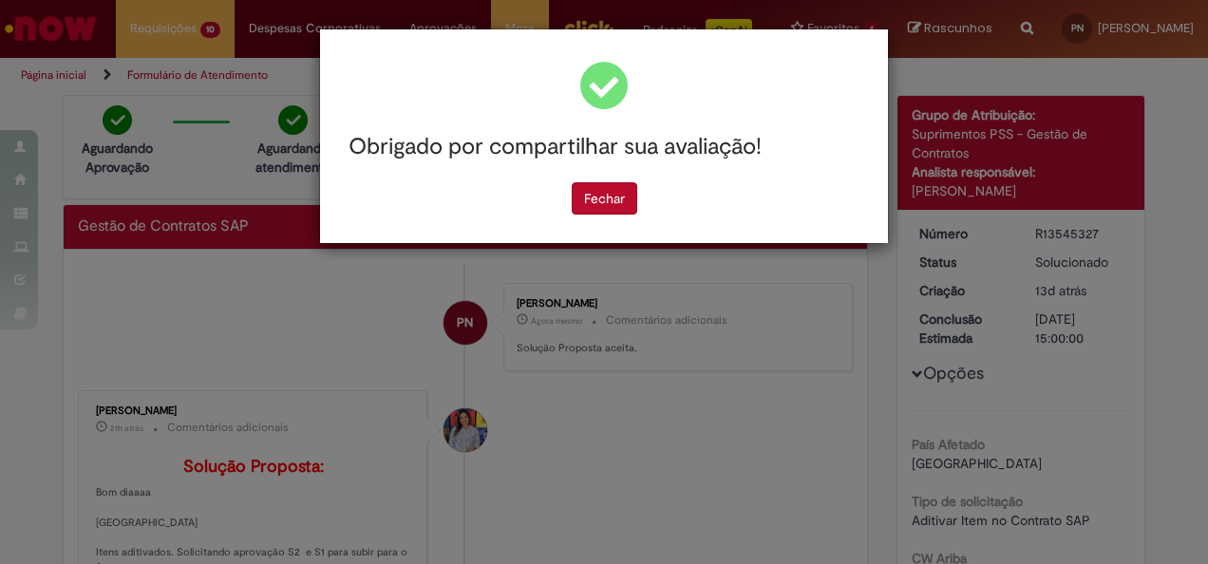
scroll to position [0, 0]
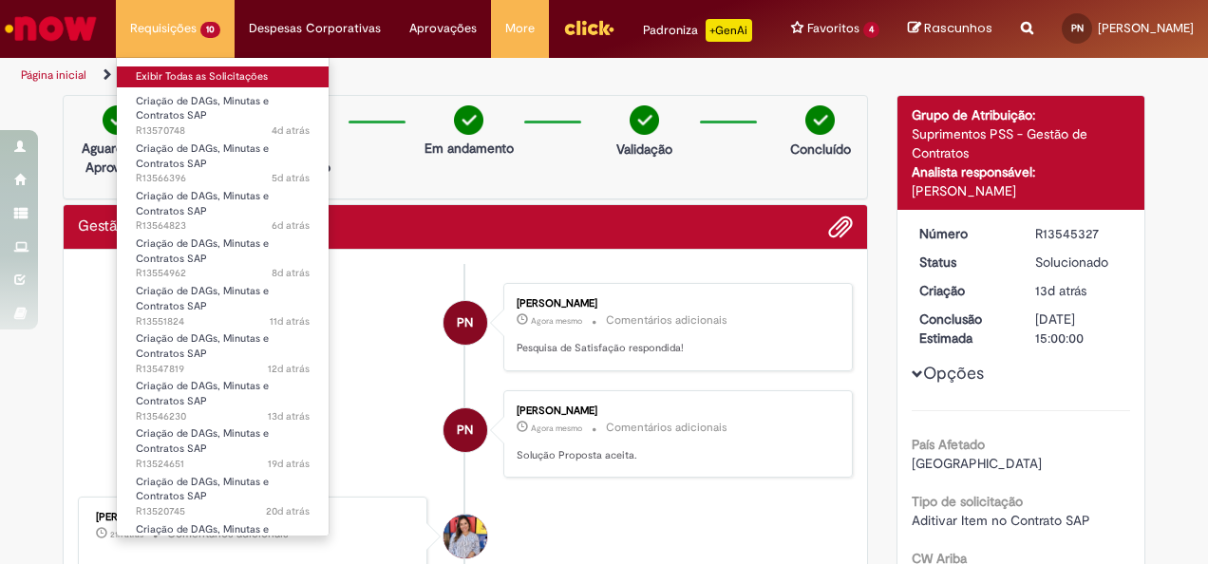
click at [206, 80] on link "Exibir Todas as Solicitações" at bounding box center [223, 76] width 212 height 21
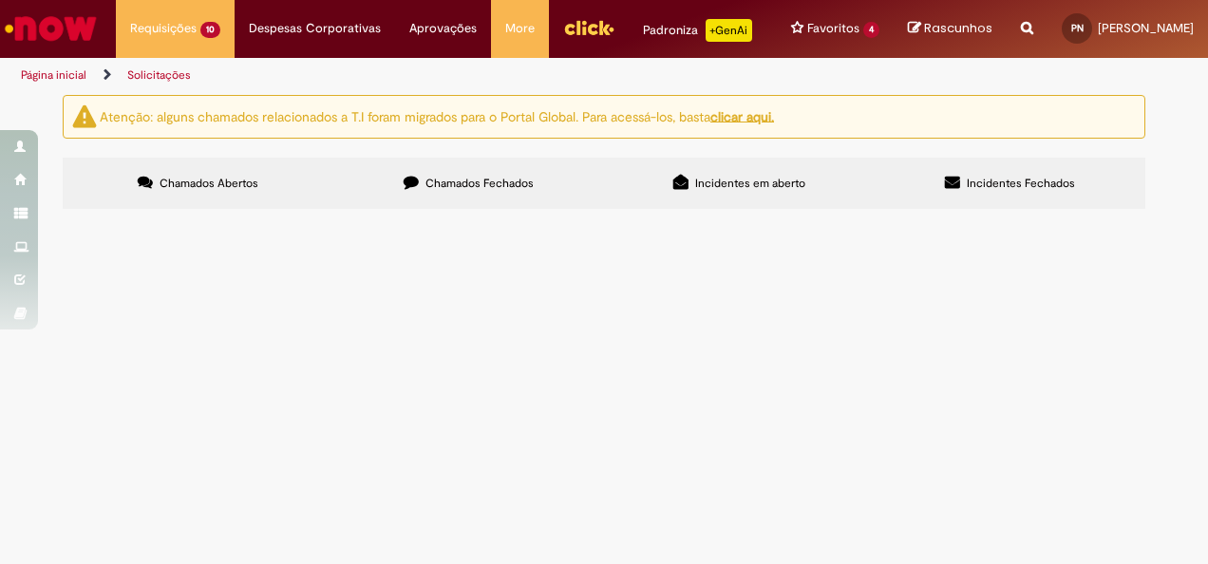
scroll to position [205, 0]
click at [0, 0] on span "Criação de DAGs, Minutas e Contratos SAP" at bounding box center [0, 0] width 0 height 0
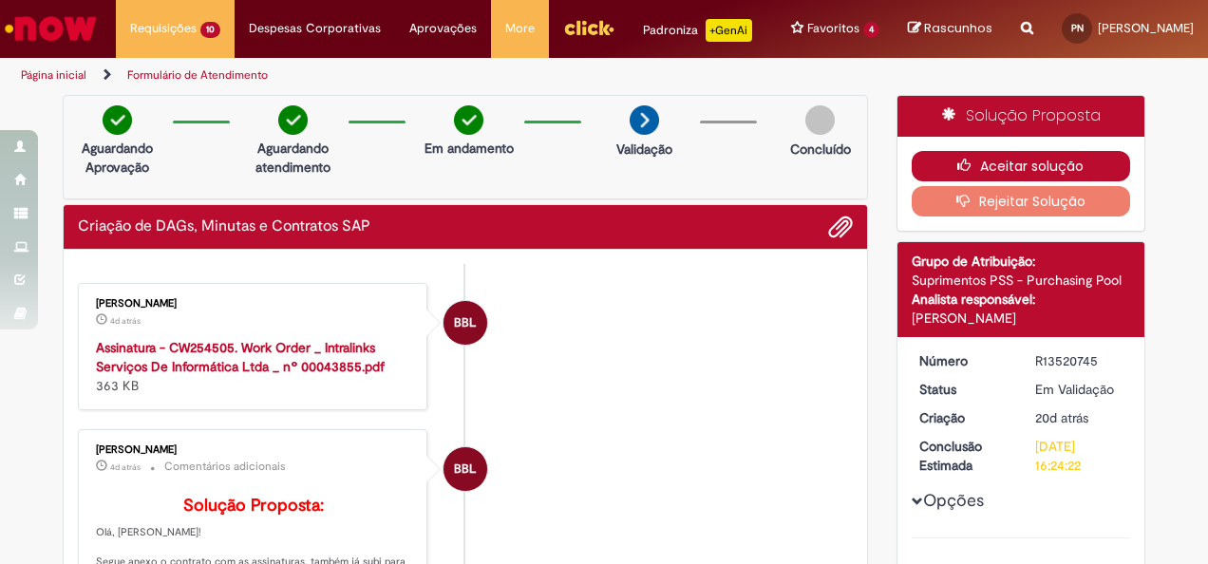
click at [996, 170] on button "Aceitar solução" at bounding box center [1020, 166] width 219 height 30
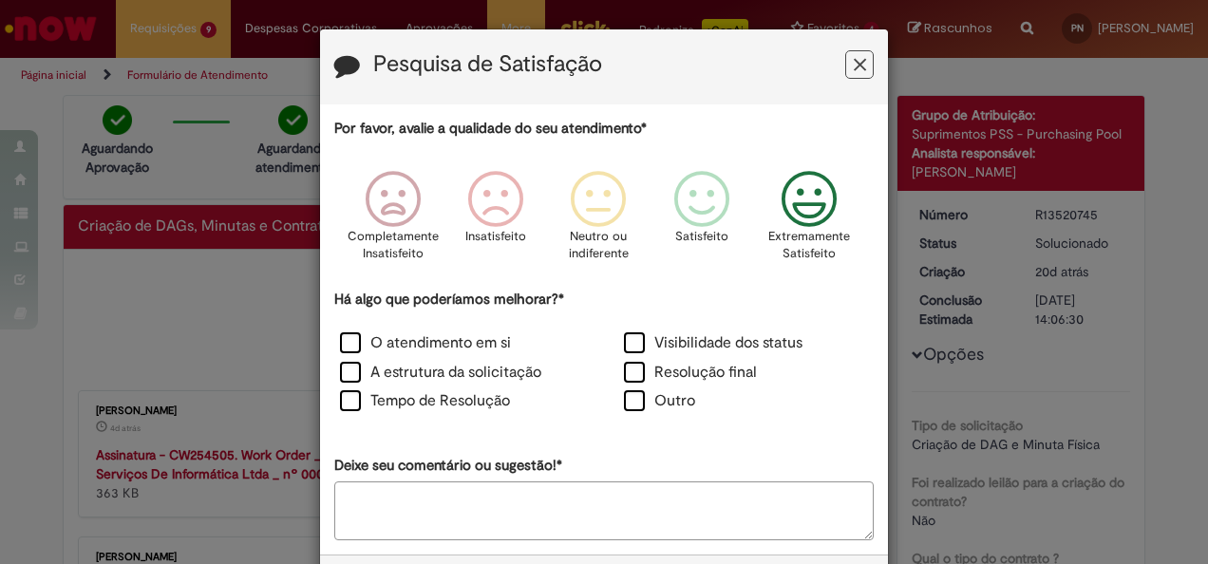
click at [806, 207] on icon "Feedback" at bounding box center [809, 199] width 71 height 57
click at [631, 370] on label "Resolução final" at bounding box center [690, 373] width 133 height 22
click at [347, 367] on label "A estrutura da solicitação" at bounding box center [440, 373] width 201 height 22
click at [347, 365] on label "A estrutura da solicitação" at bounding box center [440, 373] width 201 height 22
click at [349, 327] on div "Há algo que poderíamos melhorar?* O atendimento em si Visibilidade dos status A…" at bounding box center [603, 354] width 539 height 128
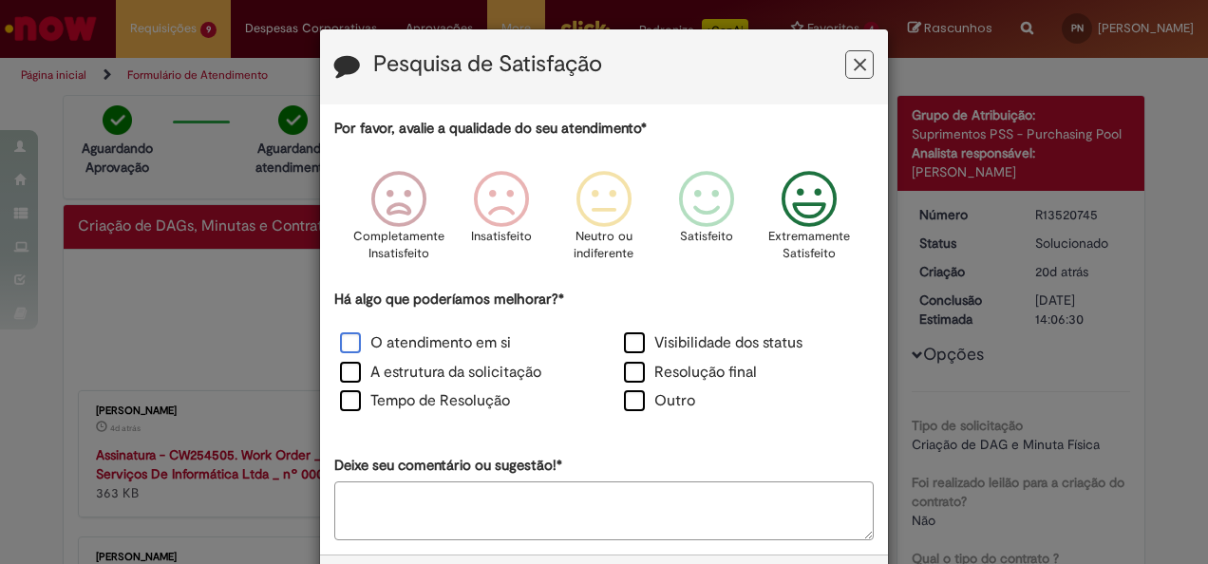
click at [340, 332] on label "O atendimento em si" at bounding box center [425, 343] width 171 height 22
click at [342, 408] on label "Tempo de Resolução" at bounding box center [425, 401] width 170 height 22
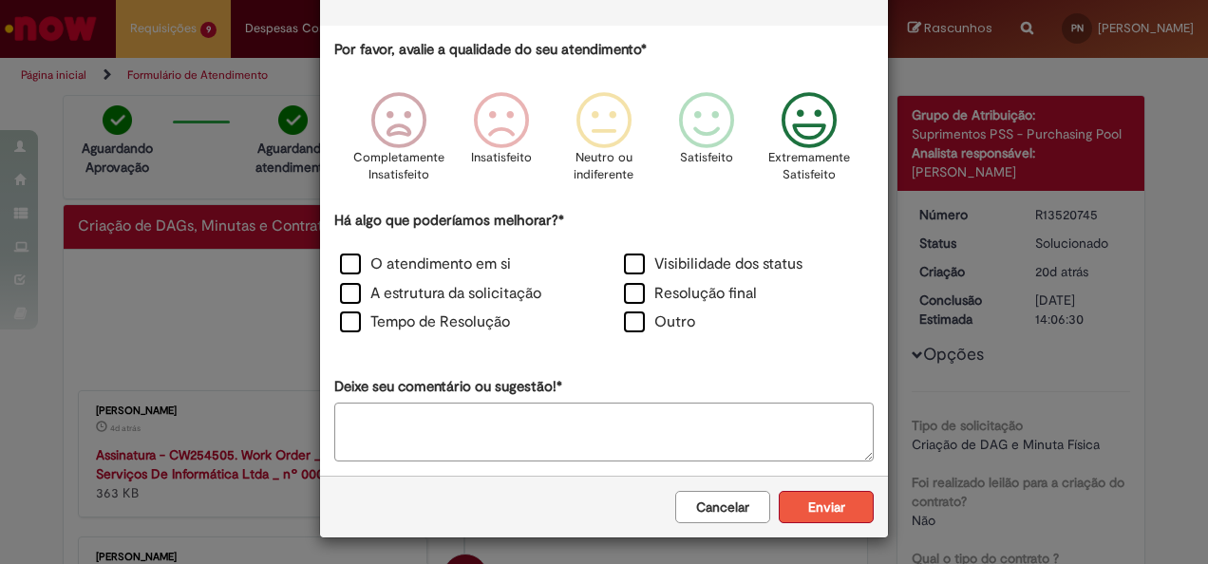
click at [830, 503] on button "Enviar" at bounding box center [826, 507] width 95 height 32
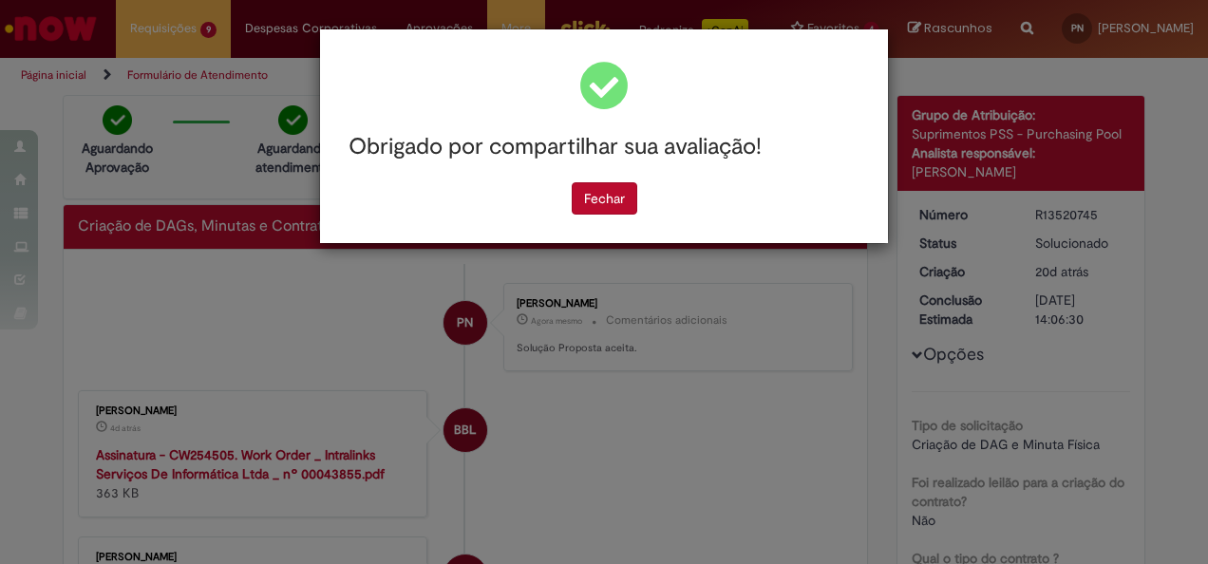
scroll to position [0, 0]
click at [602, 207] on button "Fechar" at bounding box center [605, 198] width 66 height 32
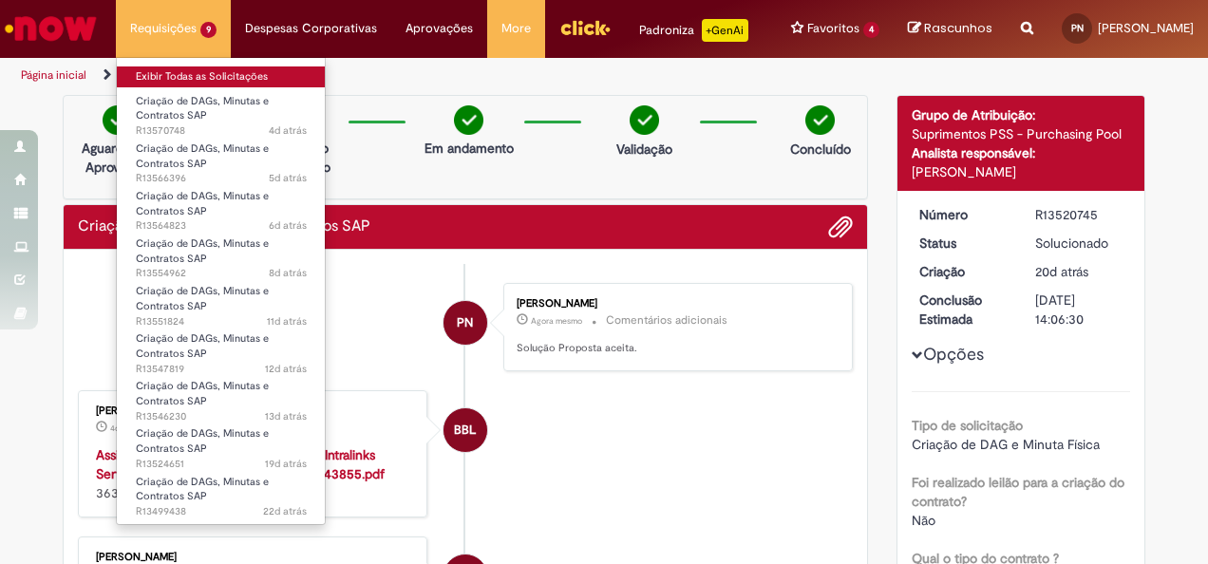
click at [197, 79] on link "Exibir Todas as Solicitações" at bounding box center [221, 76] width 209 height 21
click at [205, 83] on link "Exibir Todas as Solicitações" at bounding box center [221, 76] width 209 height 21
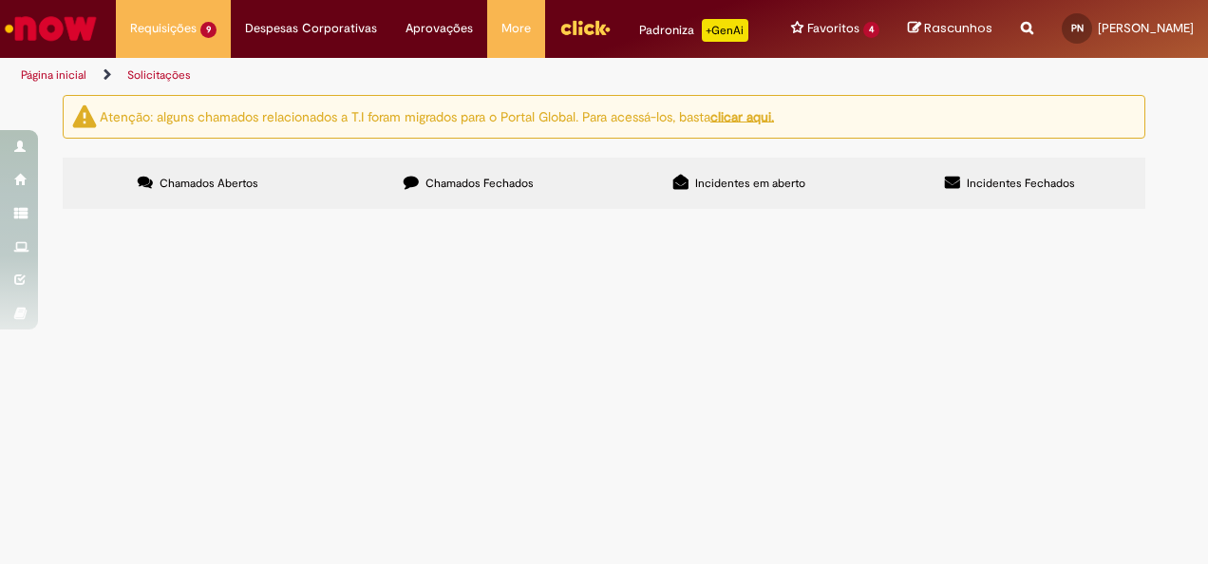
scroll to position [153, 0]
click at [0, 0] on span "Criação de DAGs, Minutas e Contratos SAP" at bounding box center [0, 0] width 0 height 0
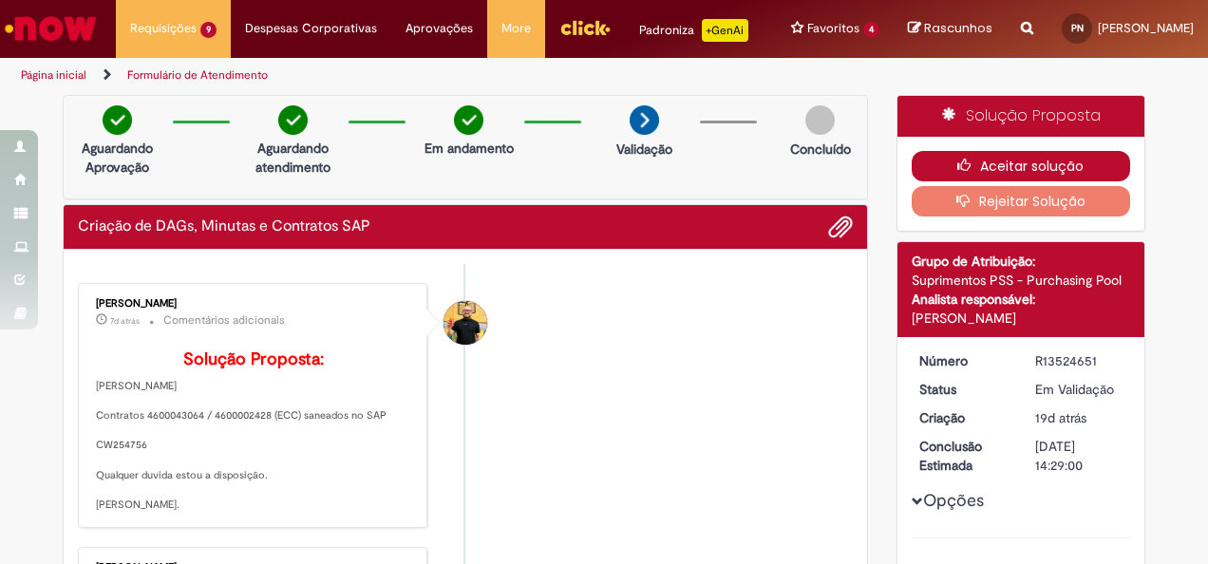
click at [971, 160] on icon "button" at bounding box center [968, 165] width 23 height 13
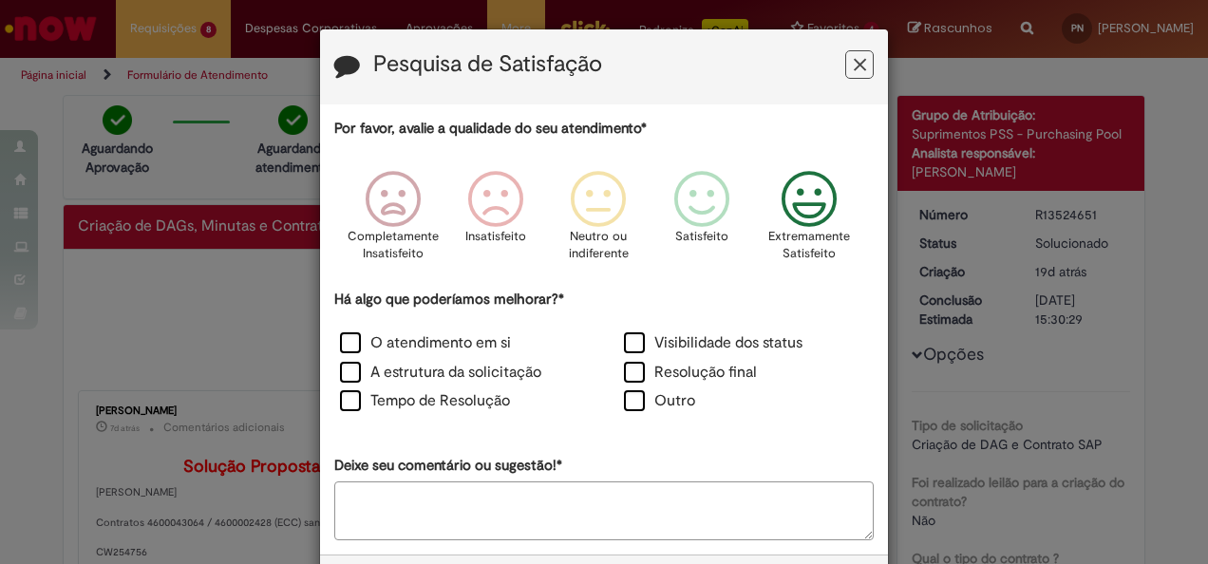
click at [803, 212] on icon "Feedback" at bounding box center [809, 199] width 71 height 57
click at [457, 342] on label "O atendimento em si" at bounding box center [425, 343] width 171 height 22
click at [457, 398] on label "Tempo de Resolução" at bounding box center [425, 401] width 170 height 22
click at [689, 373] on label "Resolução final" at bounding box center [690, 373] width 133 height 22
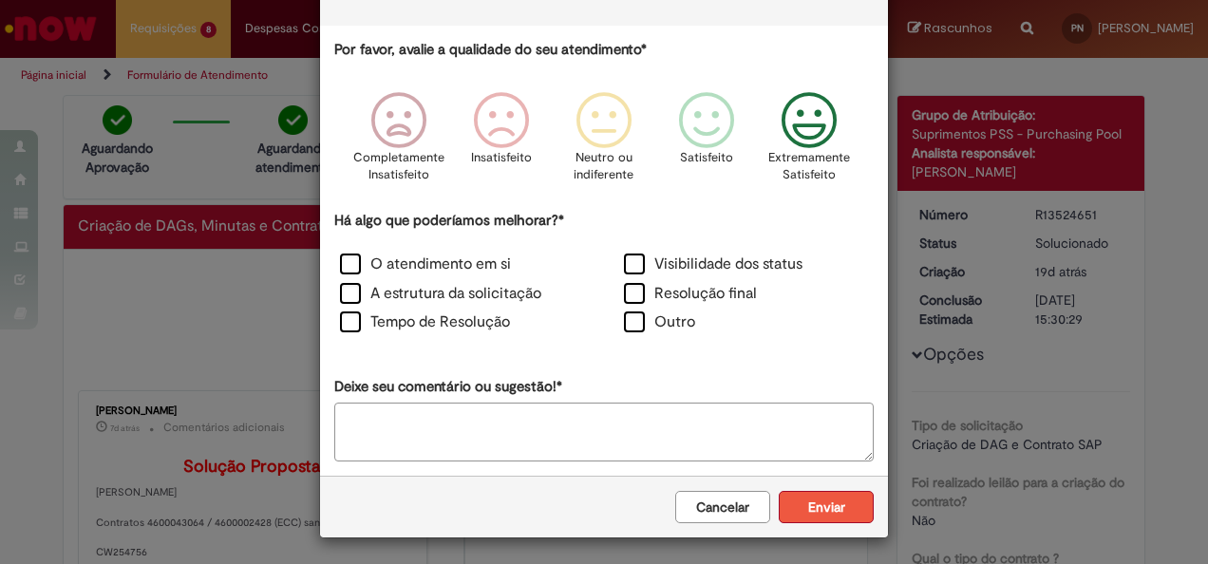
click at [819, 506] on button "Enviar" at bounding box center [826, 507] width 95 height 32
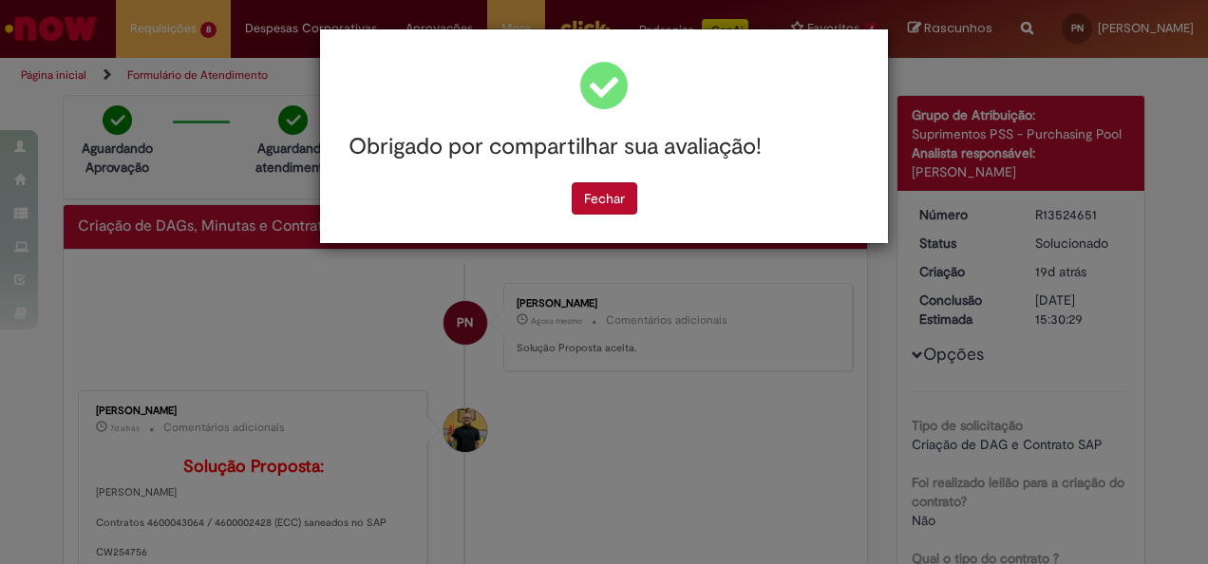
scroll to position [0, 0]
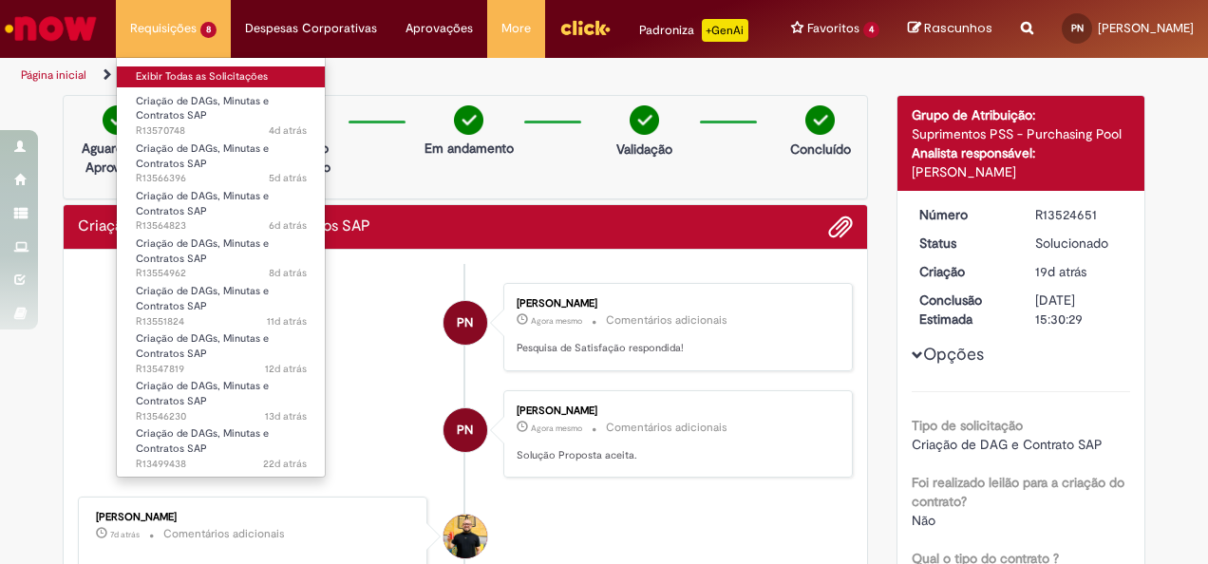
click at [190, 74] on link "Exibir Todas as Solicitações" at bounding box center [221, 76] width 209 height 21
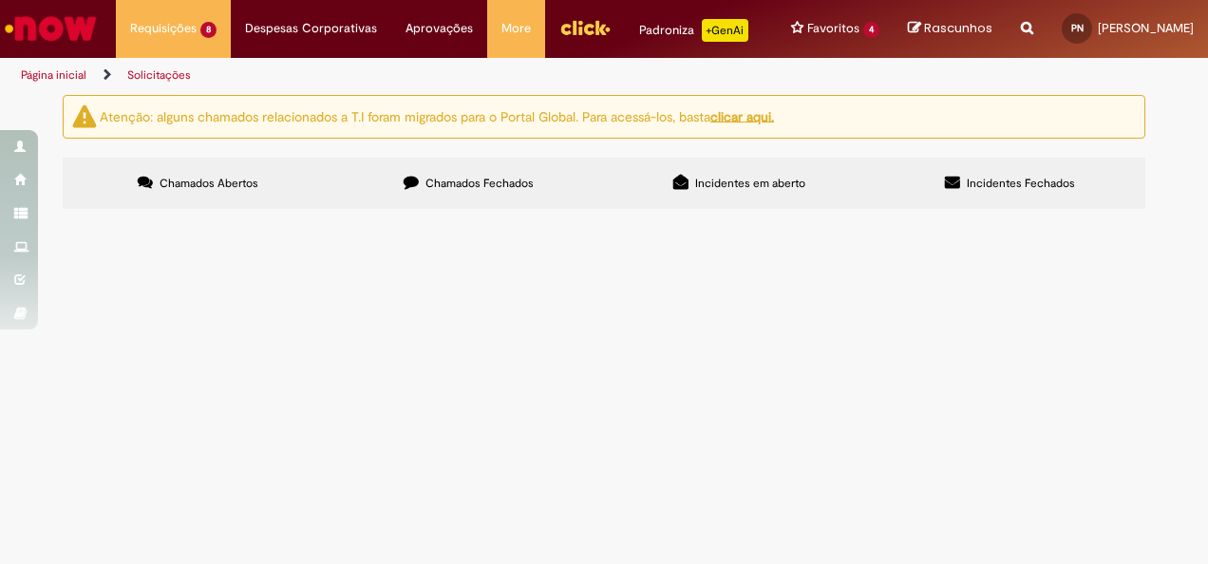
scroll to position [136, 0]
click at [0, 0] on section "Itens solicitados Exportar como PDF Exportar como Excel Exportar como CSV Itens…" at bounding box center [0, 0] width 0 height 0
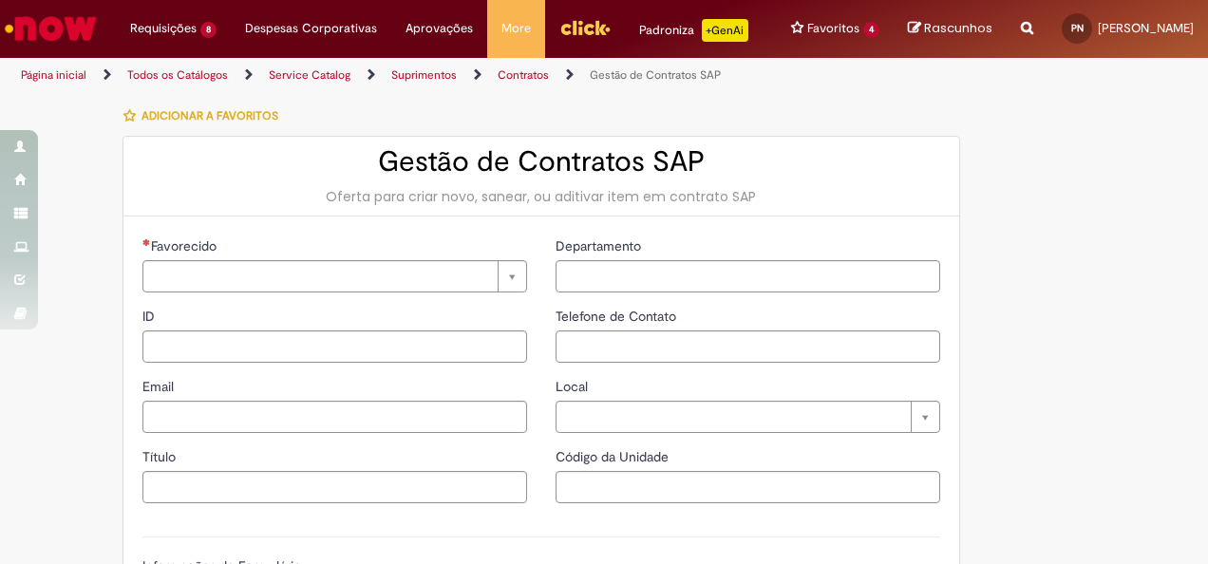
type input "********"
type input "**********"
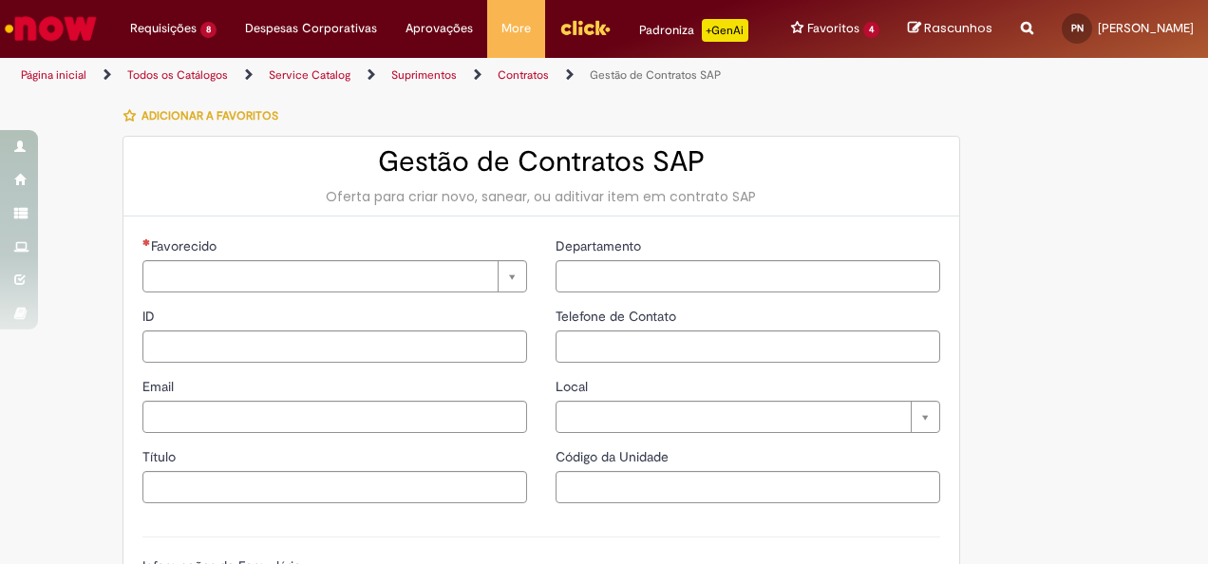
type input "****"
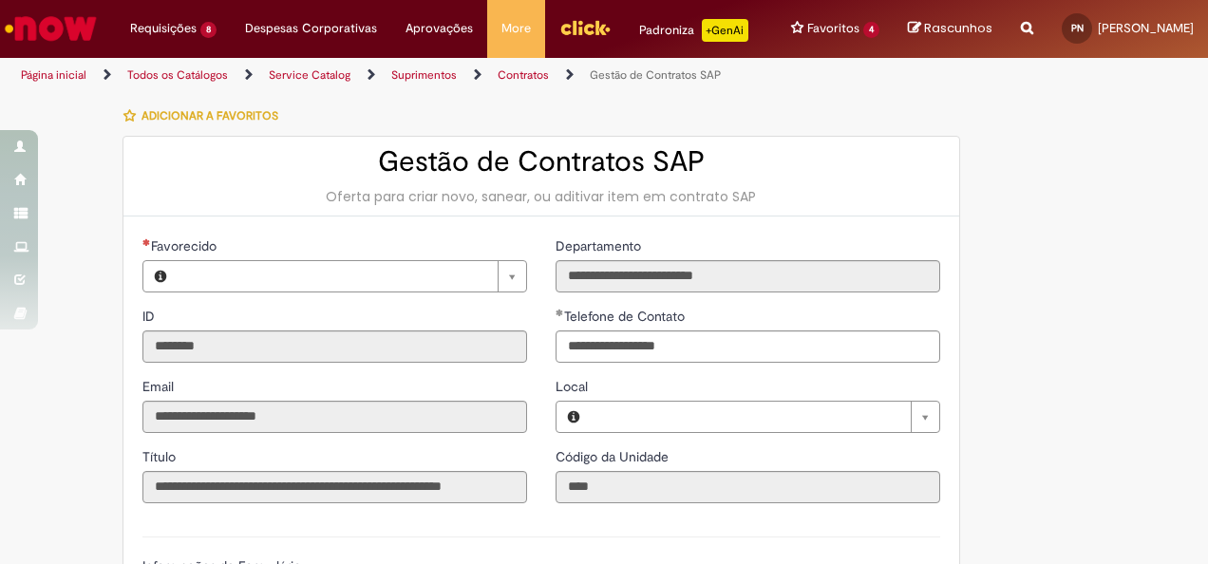
type input "**********"
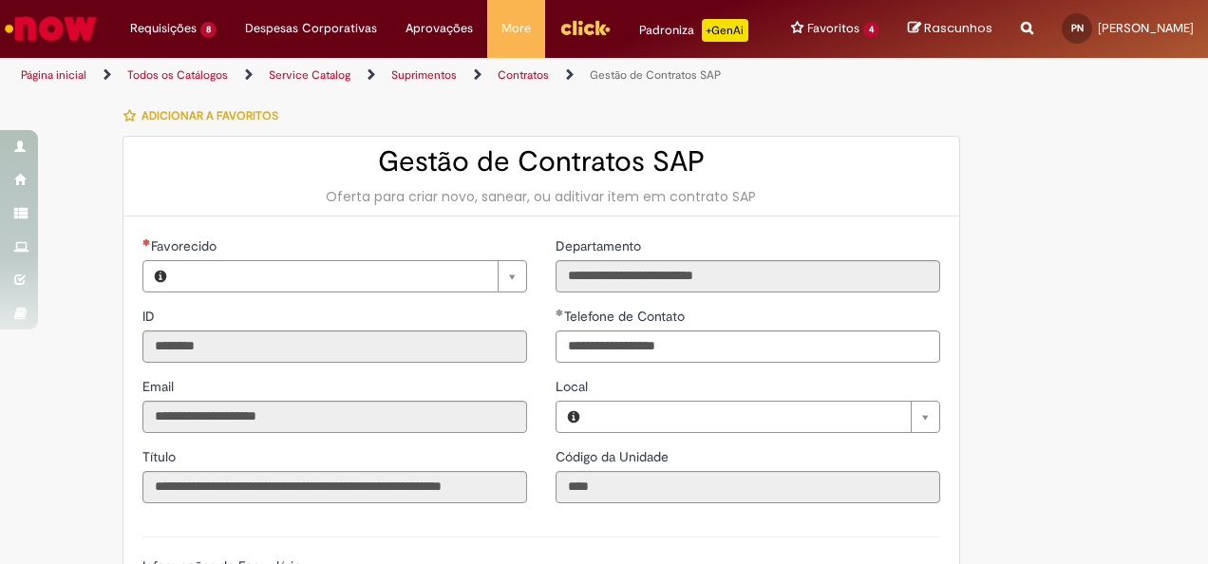
type input "**********"
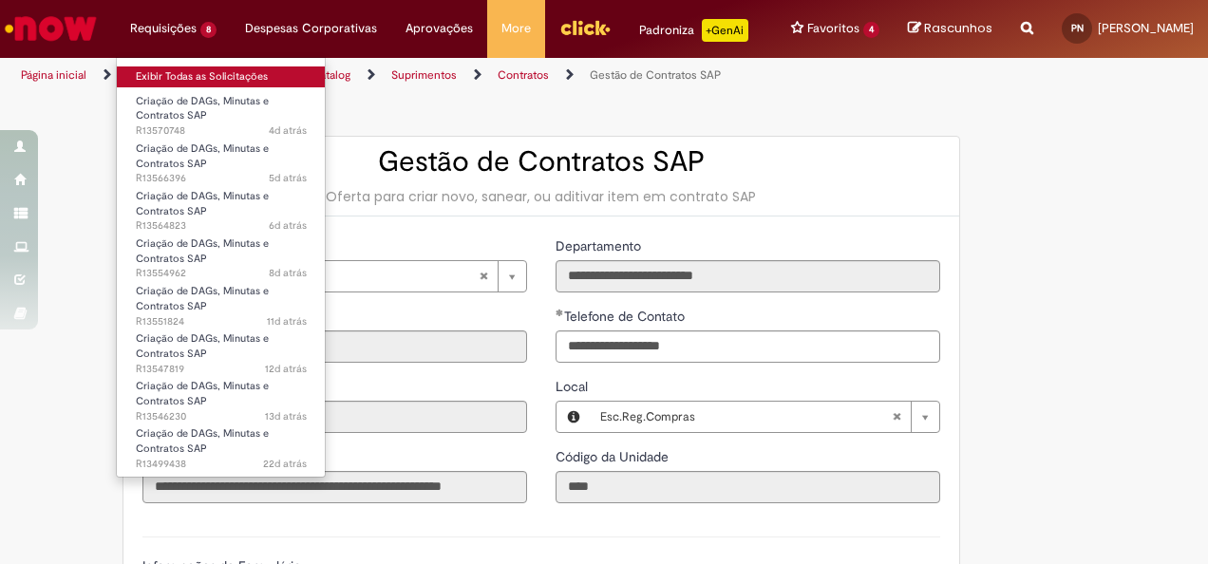
click at [177, 68] on link "Exibir Todas as Solicitações" at bounding box center [221, 76] width 209 height 21
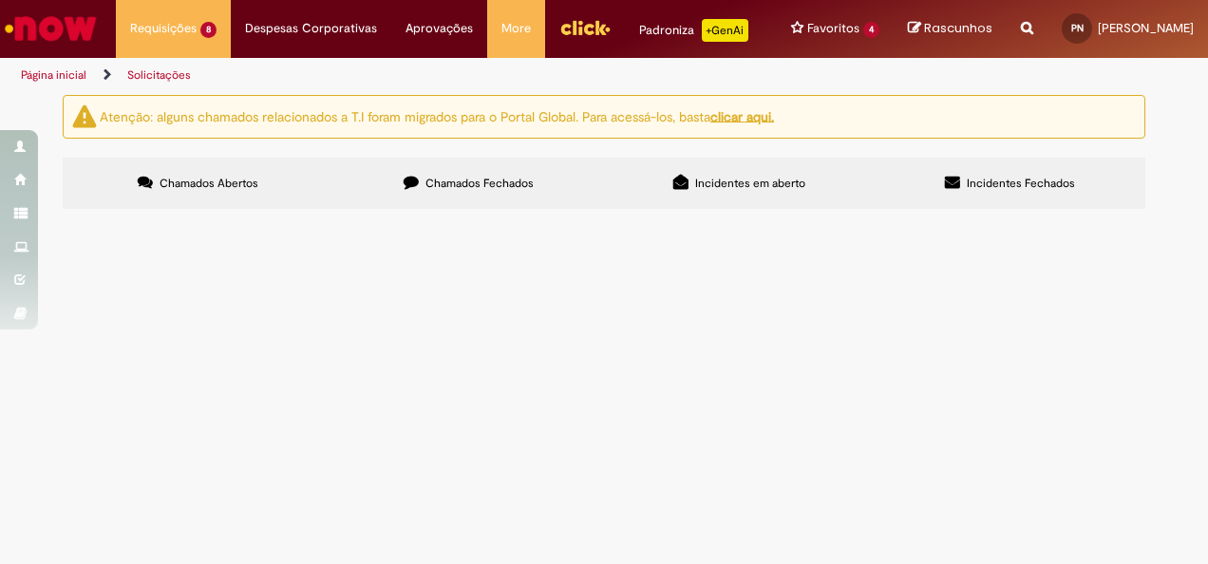
click at [0, 0] on input "Pesquisar" at bounding box center [0, 0] width 0 height 0
paste input "*********"
type input "*********"
click at [0, 0] on button "Pesquisar" at bounding box center [0, 0] width 0 height 0
click at [0, 0] on span "Criação de DAGs, Minutas e Contratos SAP" at bounding box center [0, 0] width 0 height 0
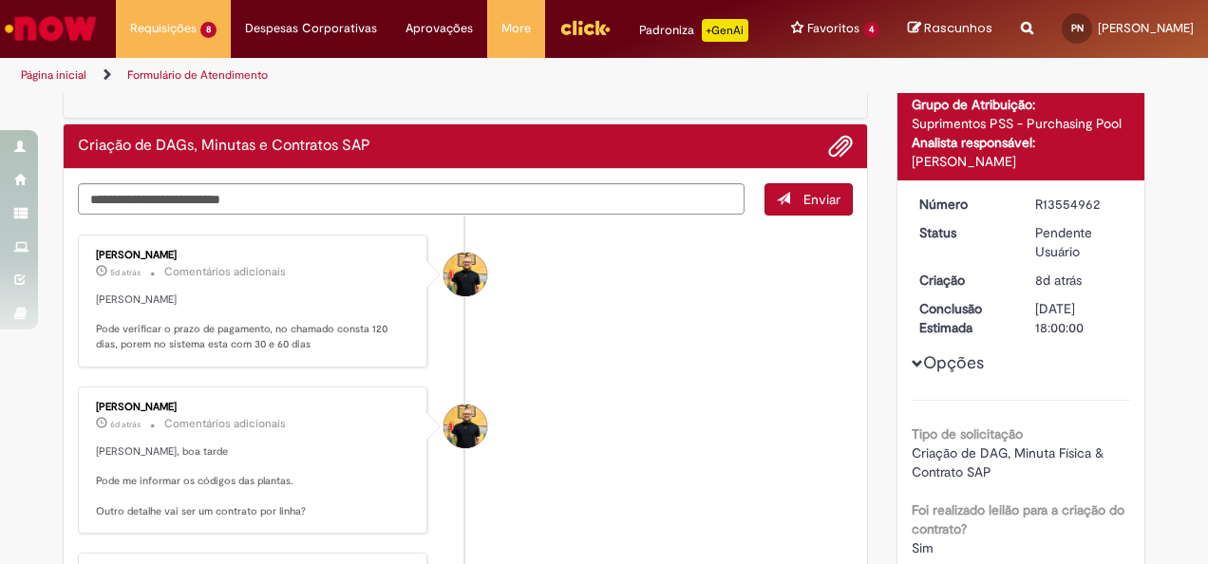
scroll to position [120, 0]
